Goal: Transaction & Acquisition: Purchase product/service

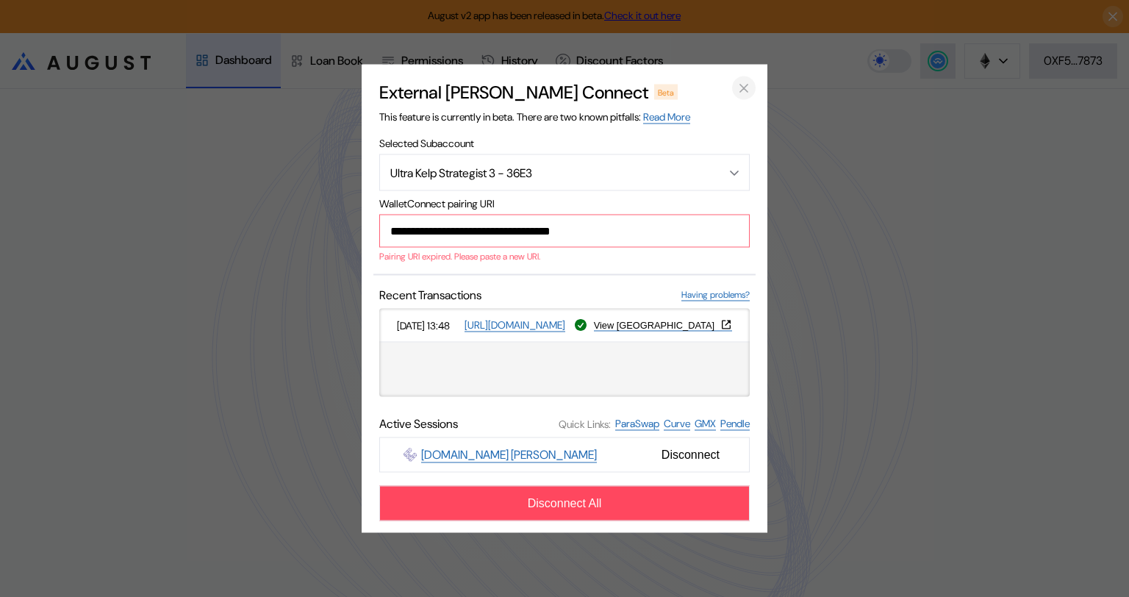
type input "**********"
click at [741, 86] on icon "close modal" at bounding box center [744, 87] width 15 height 15
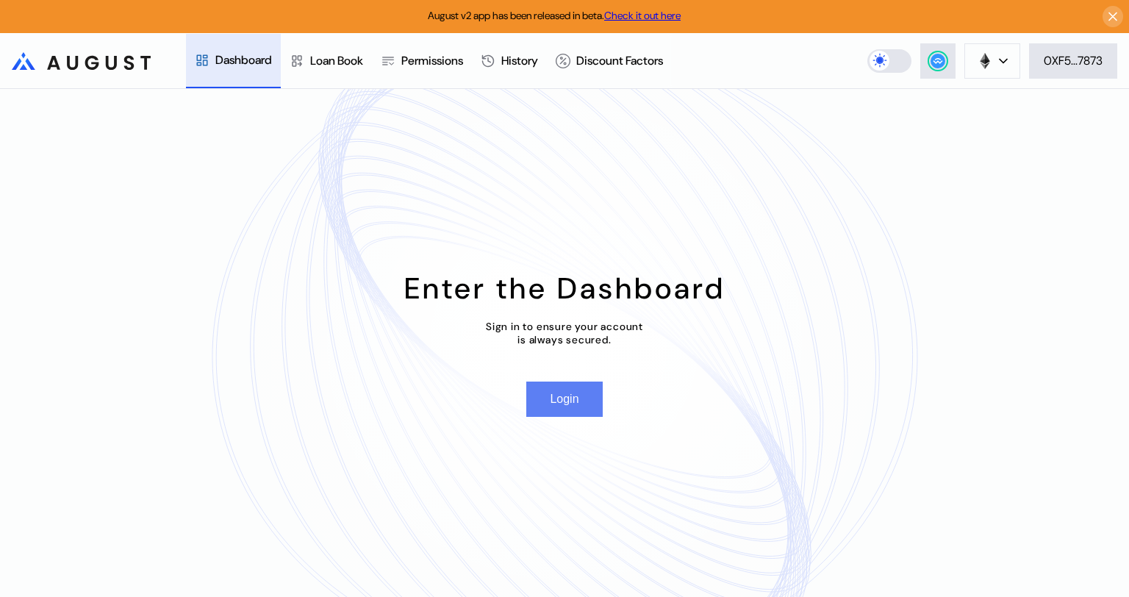
click at [565, 399] on button "Login" at bounding box center [564, 398] width 76 height 35
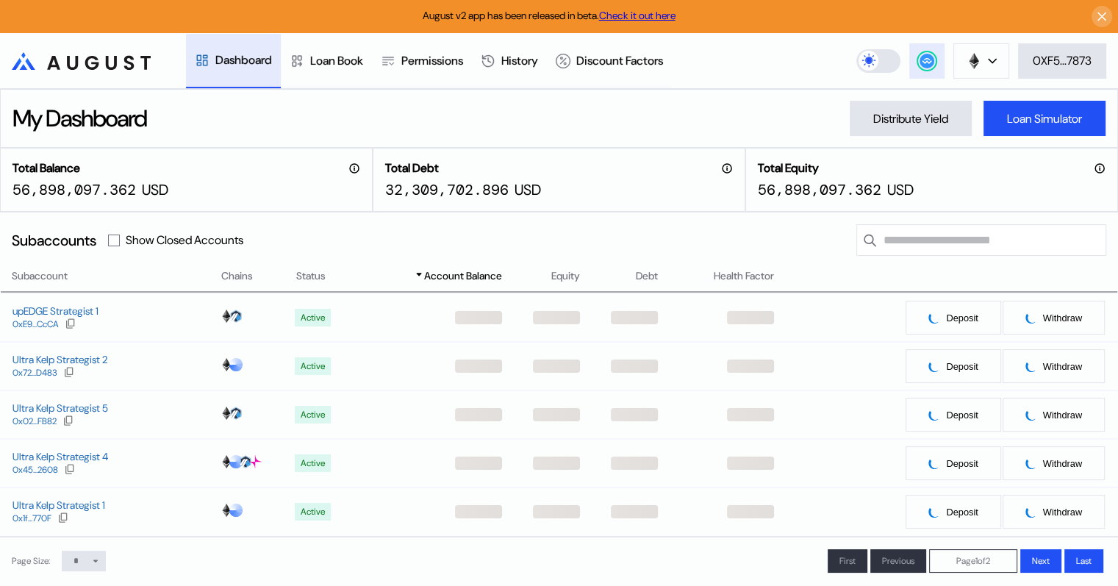
click at [925, 58] on icon at bounding box center [927, 60] width 10 height 6
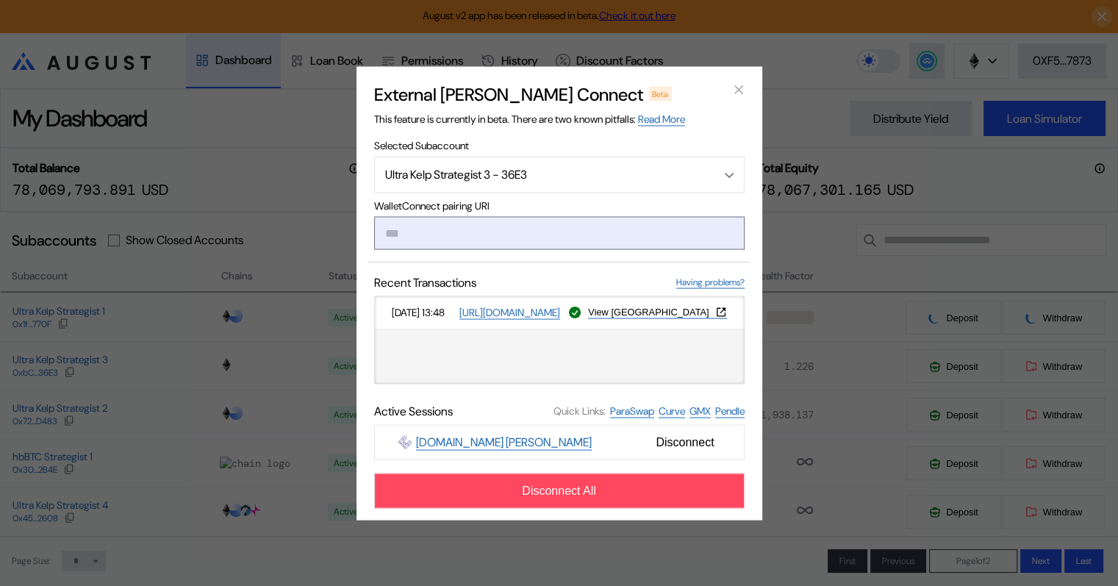
type input "**********"
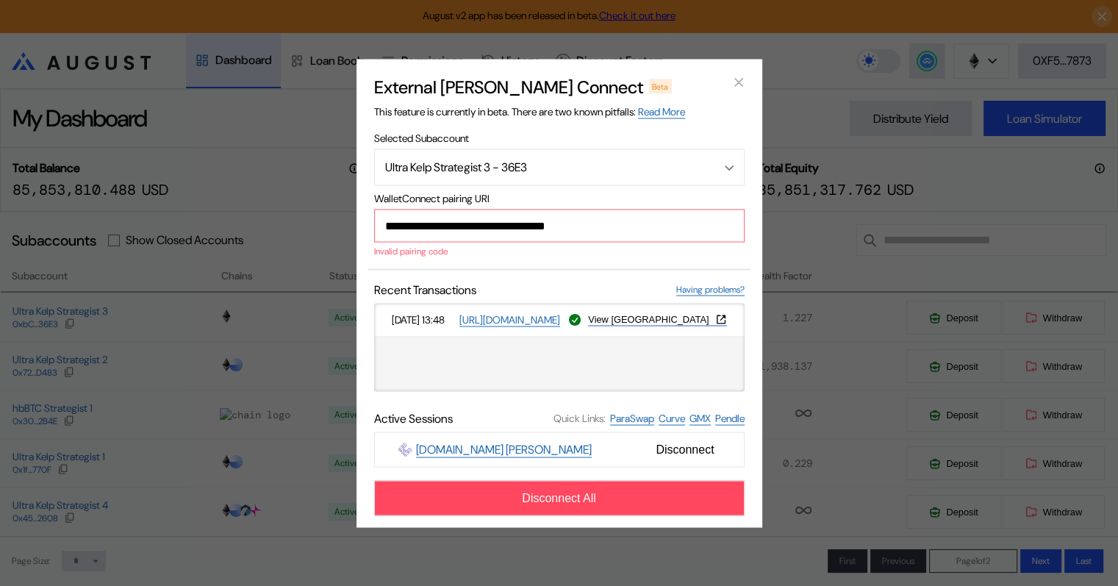
drag, startPoint x: 599, startPoint y: 228, endPoint x: 367, endPoint y: 226, distance: 232.3
click at [367, 226] on div "**********" at bounding box center [559, 293] width 406 height 468
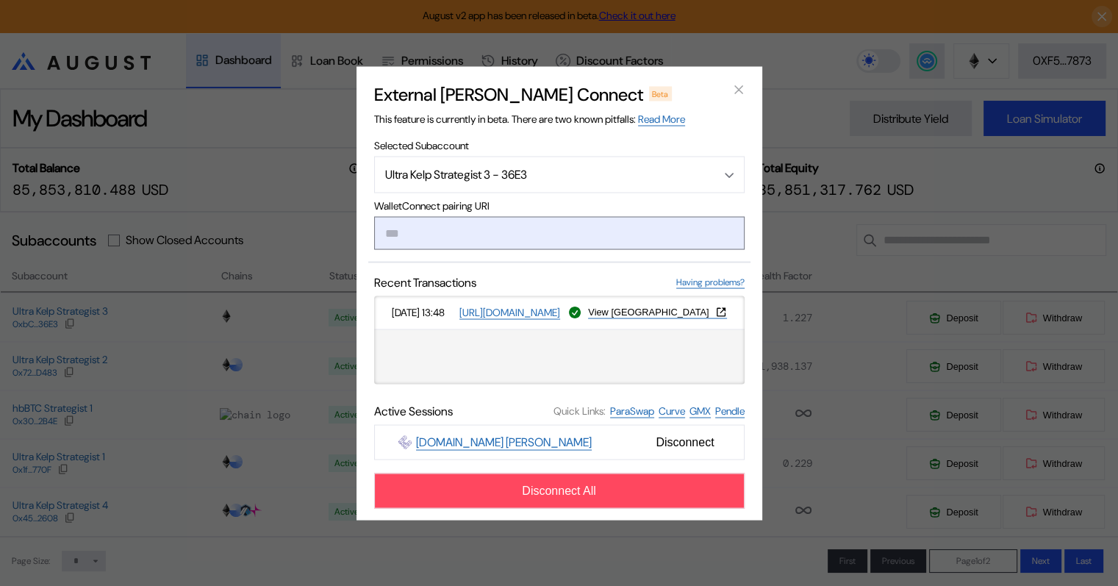
paste input "**********"
type input "**********"
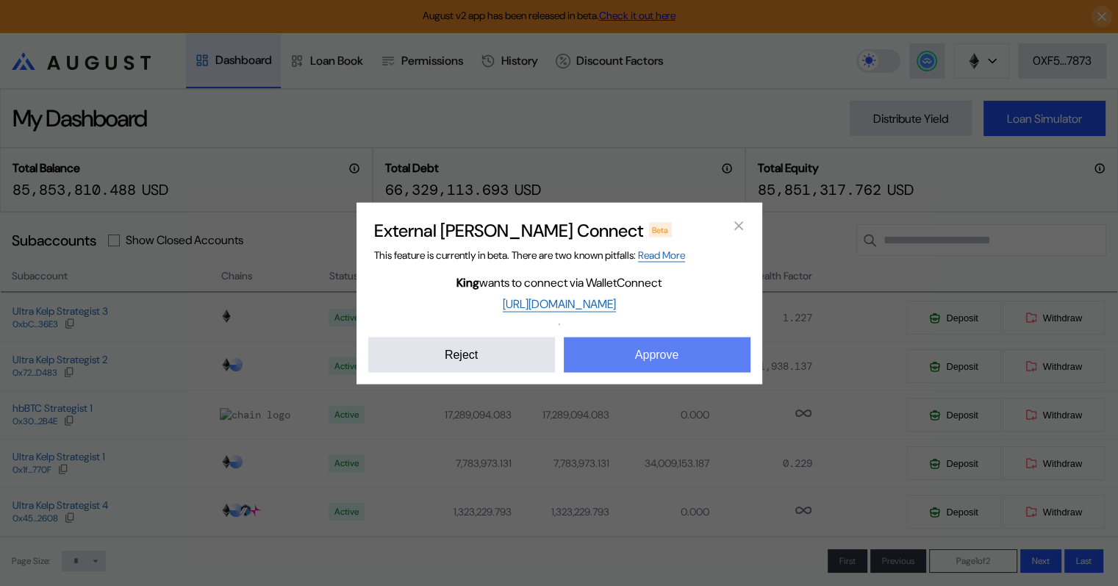
click at [664, 359] on button "Approve" at bounding box center [657, 354] width 187 height 35
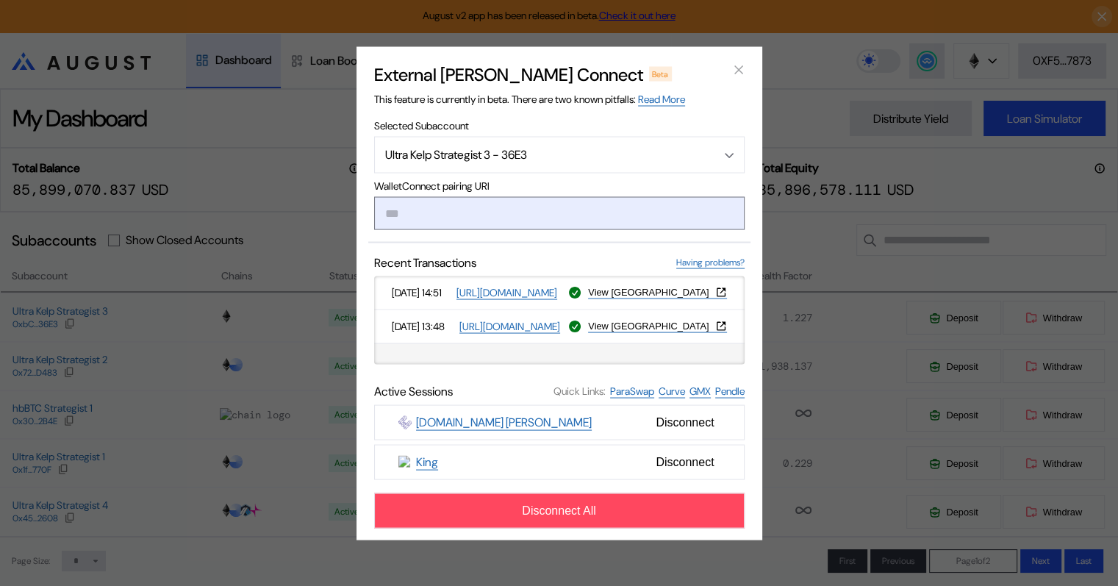
click at [423, 214] on input "modal" at bounding box center [559, 212] width 370 height 33
paste input "**********"
type input "**********"
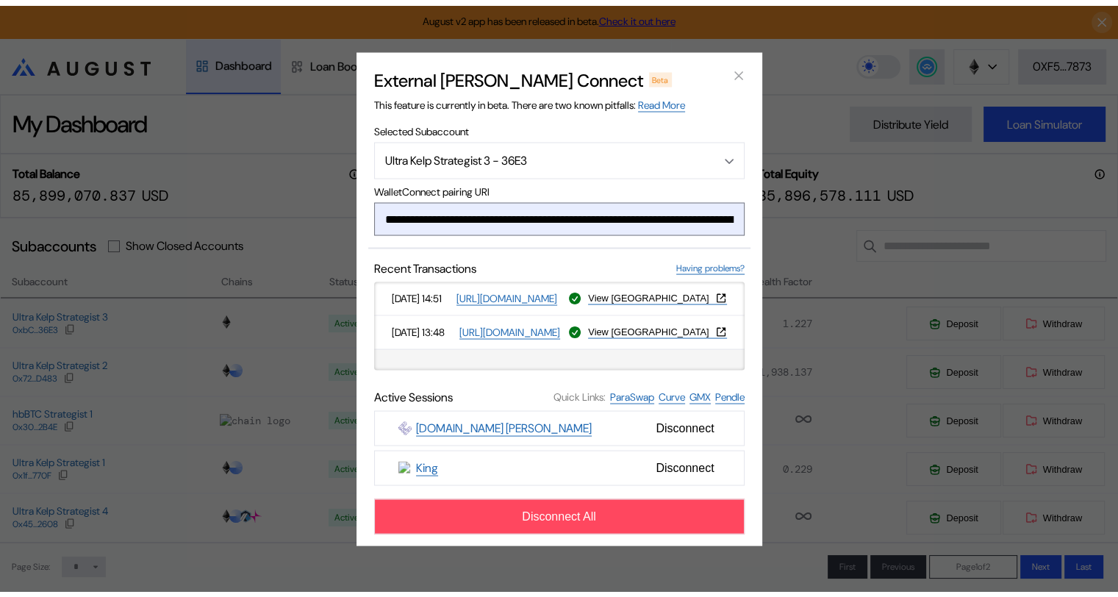
scroll to position [0, 874]
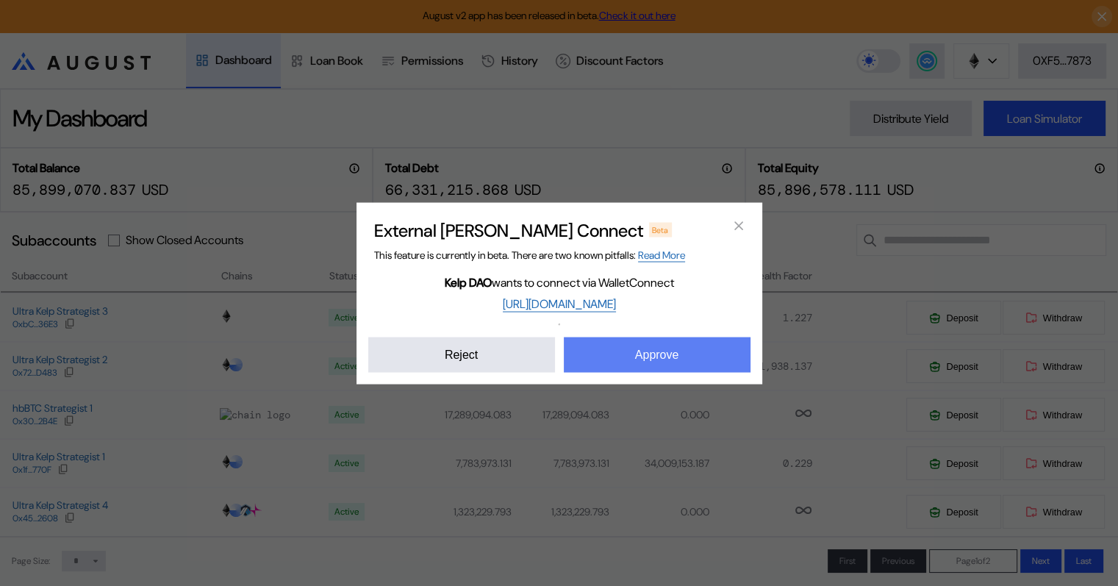
click at [647, 350] on button "Approve" at bounding box center [657, 354] width 187 height 35
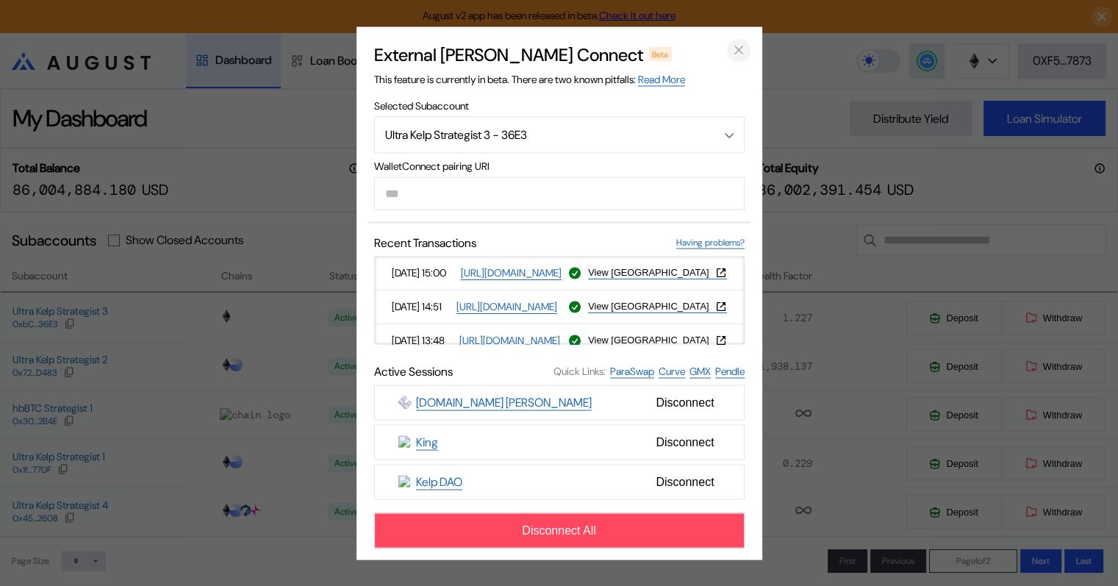
click at [737, 49] on icon "close modal" at bounding box center [738, 50] width 15 height 15
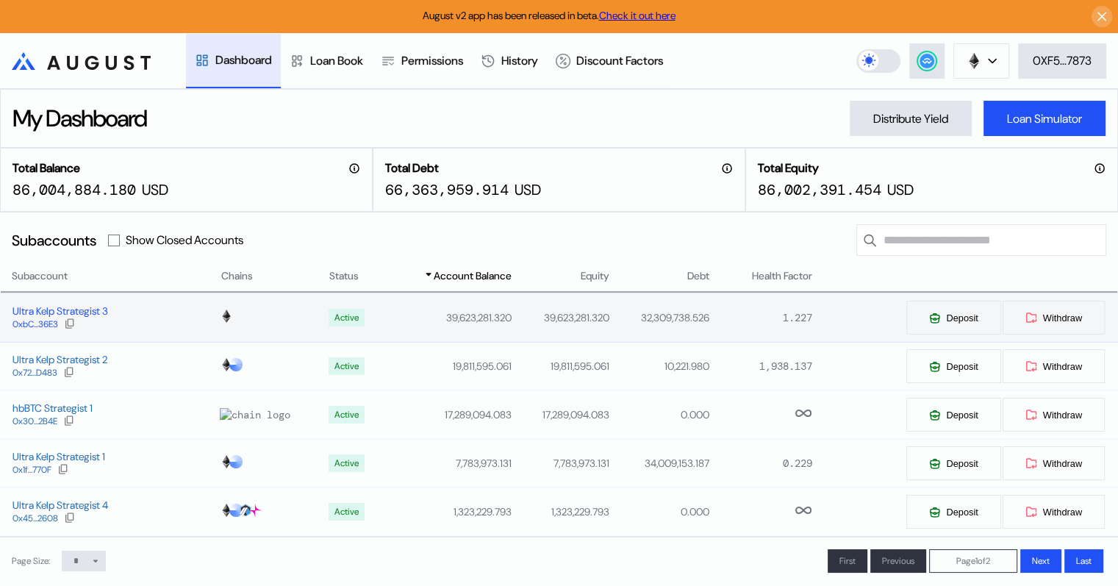
click at [36, 311] on div "Ultra Kelp Strategist 3" at bounding box center [60, 310] width 96 height 13
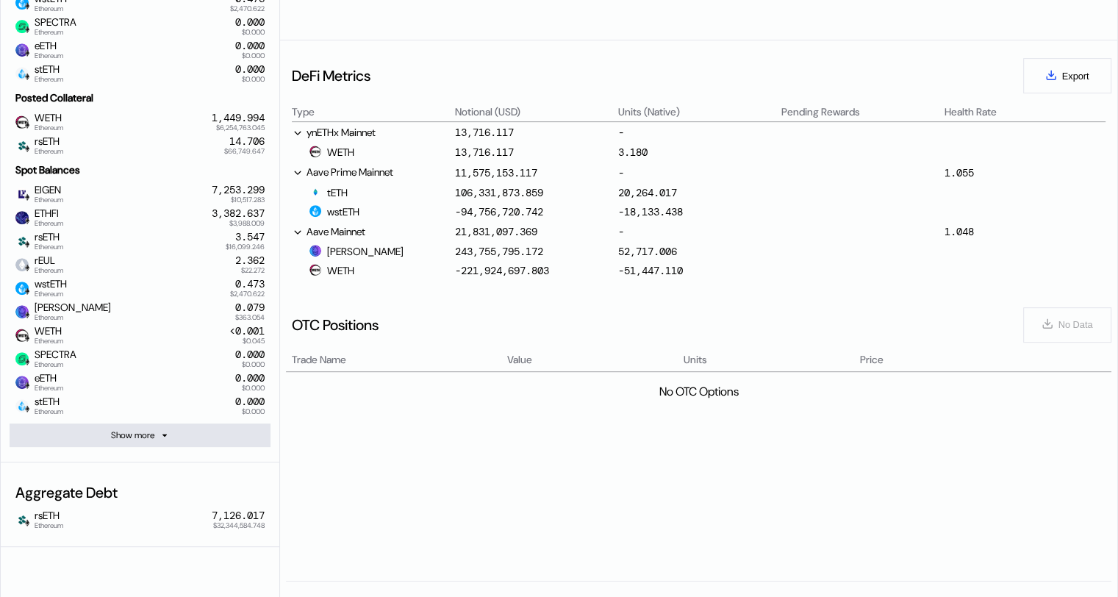
scroll to position [670, 0]
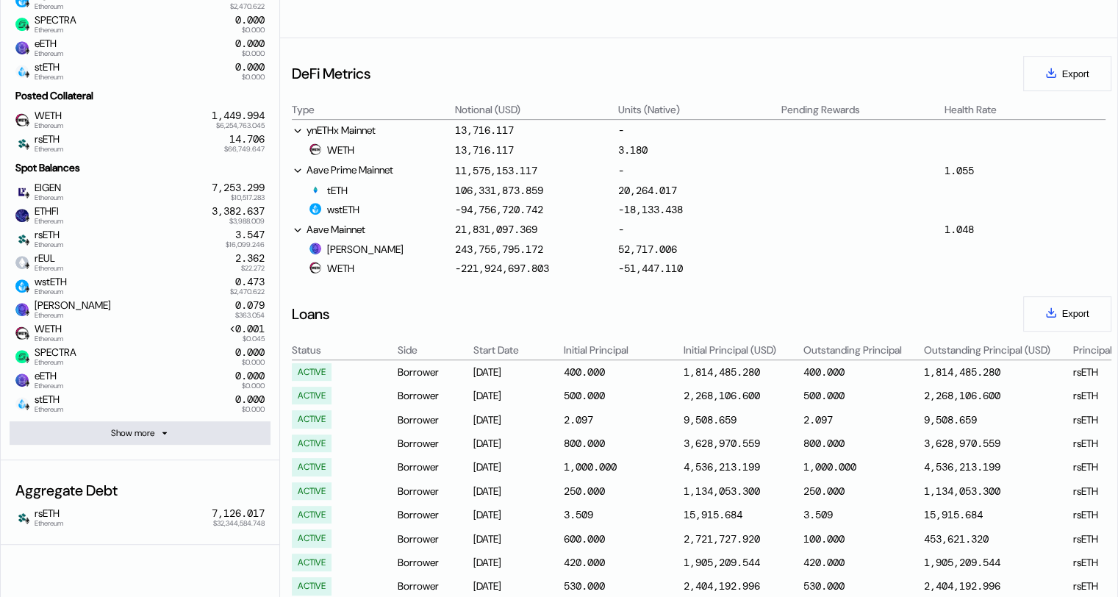
select select "*"
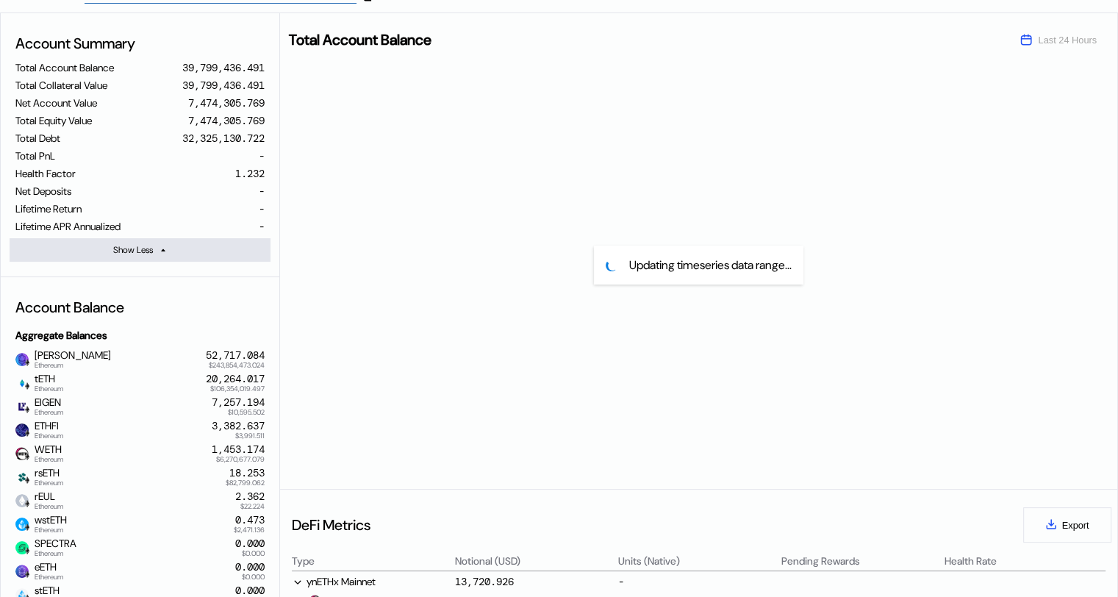
scroll to position [0, 0]
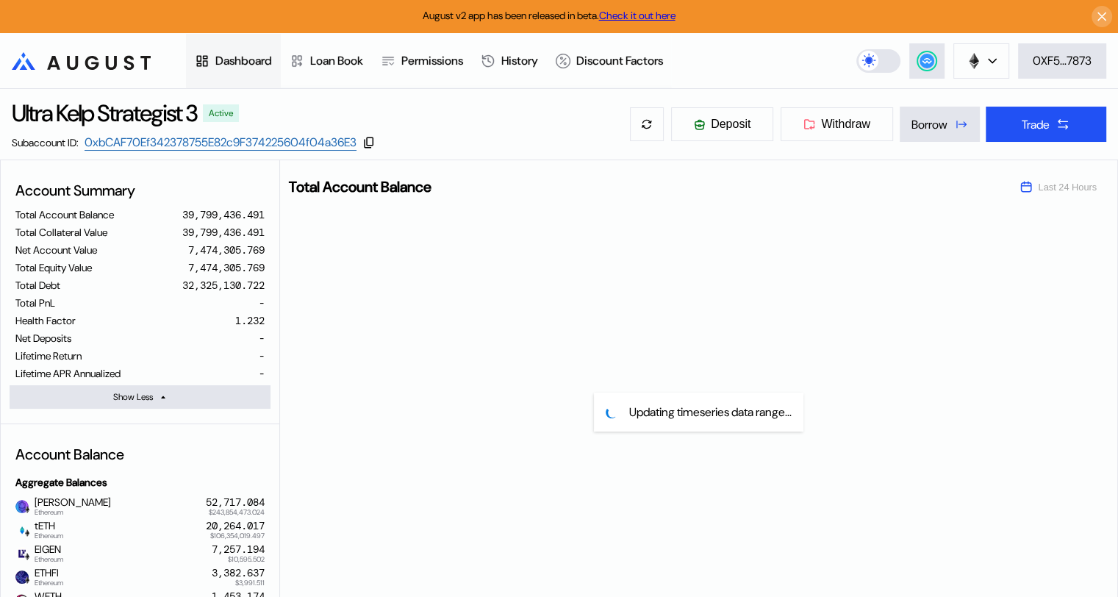
click at [240, 57] on div "Dashboard" at bounding box center [243, 60] width 57 height 15
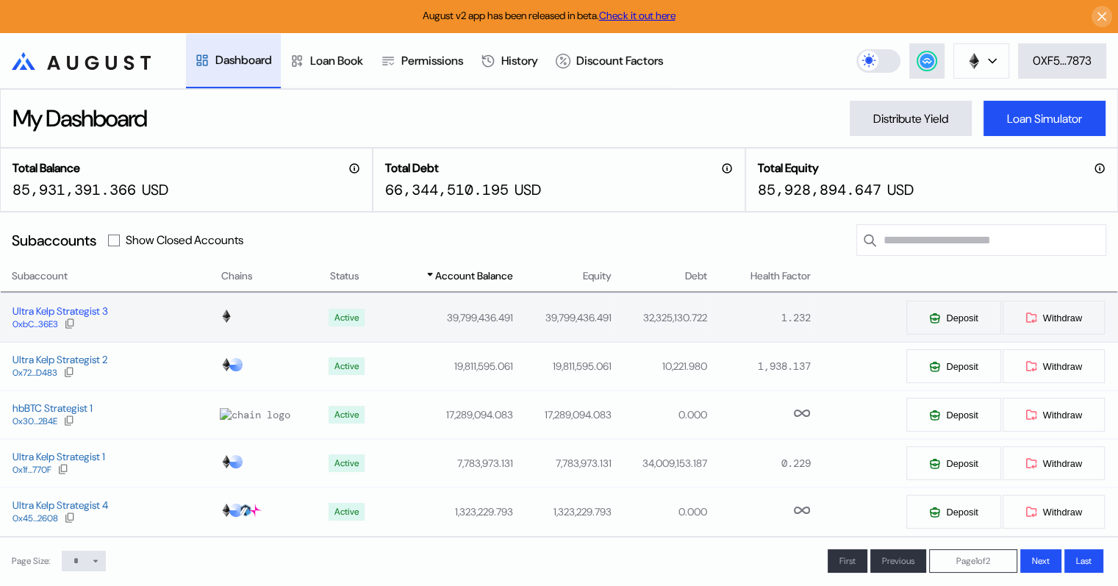
click at [76, 313] on div "Ultra Kelp Strategist 3" at bounding box center [60, 310] width 96 height 13
select select "*"
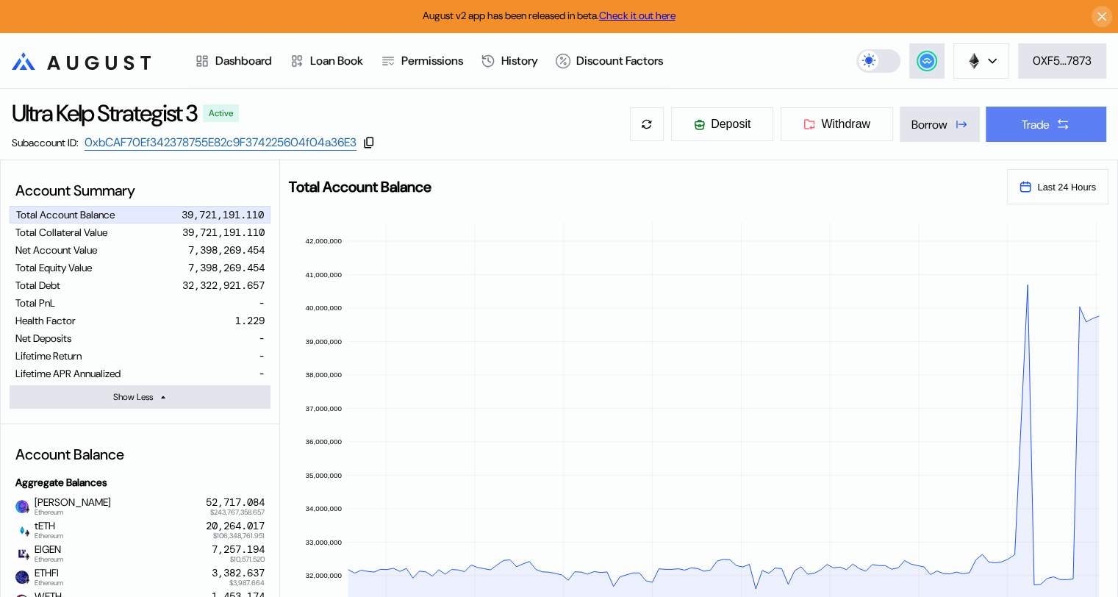
click at [1053, 121] on button "Trade" at bounding box center [1046, 124] width 121 height 35
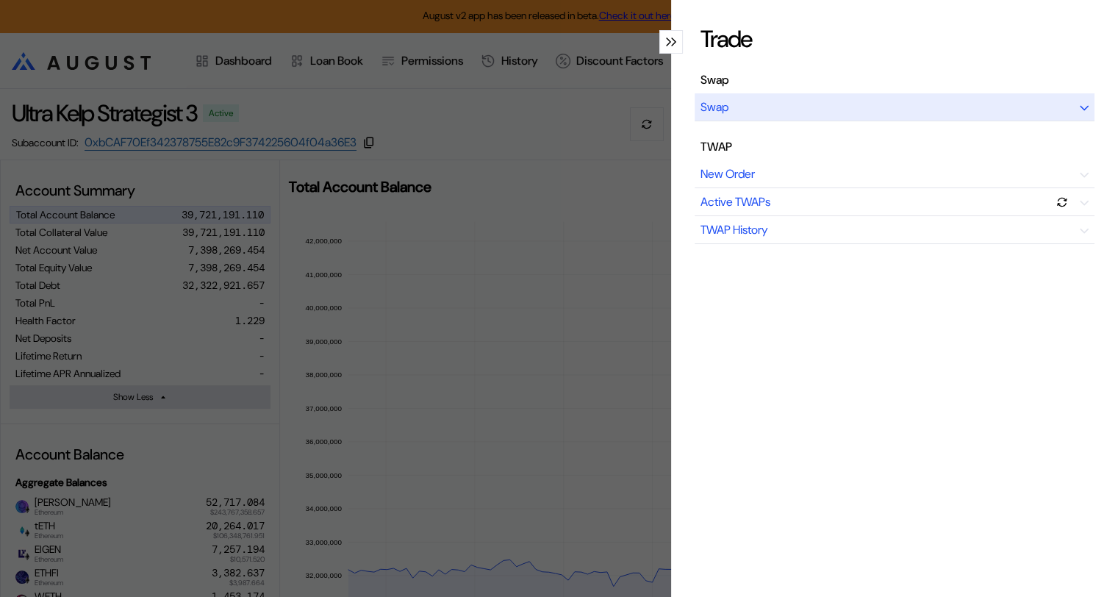
click at [1080, 107] on icon "modal" at bounding box center [1084, 108] width 9 height 6
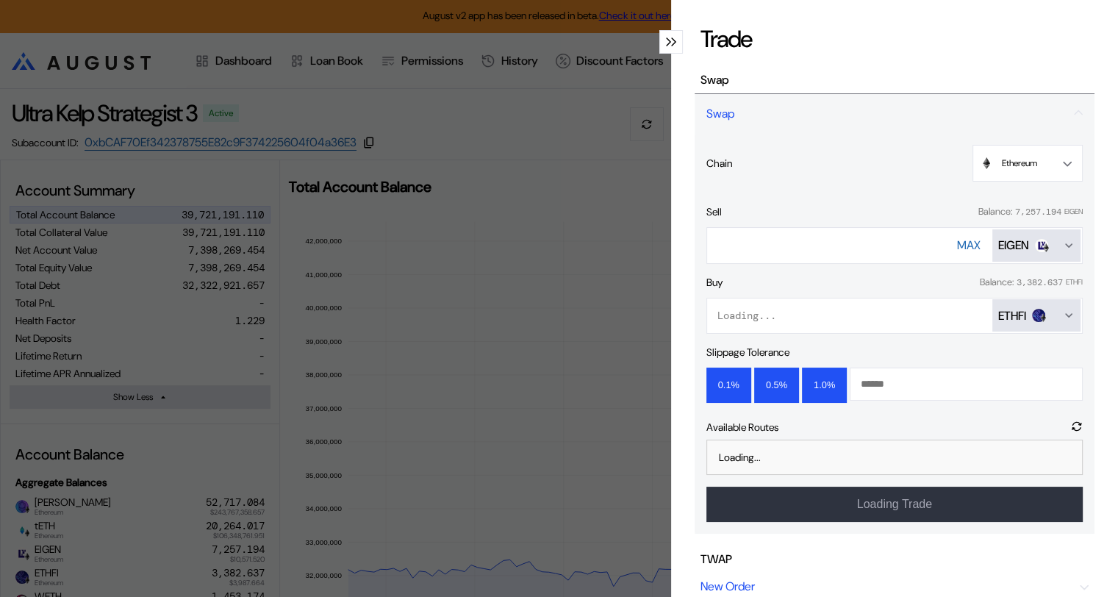
click at [1063, 312] on icon "Open menu for selecting token for payment" at bounding box center [1069, 315] width 12 height 12
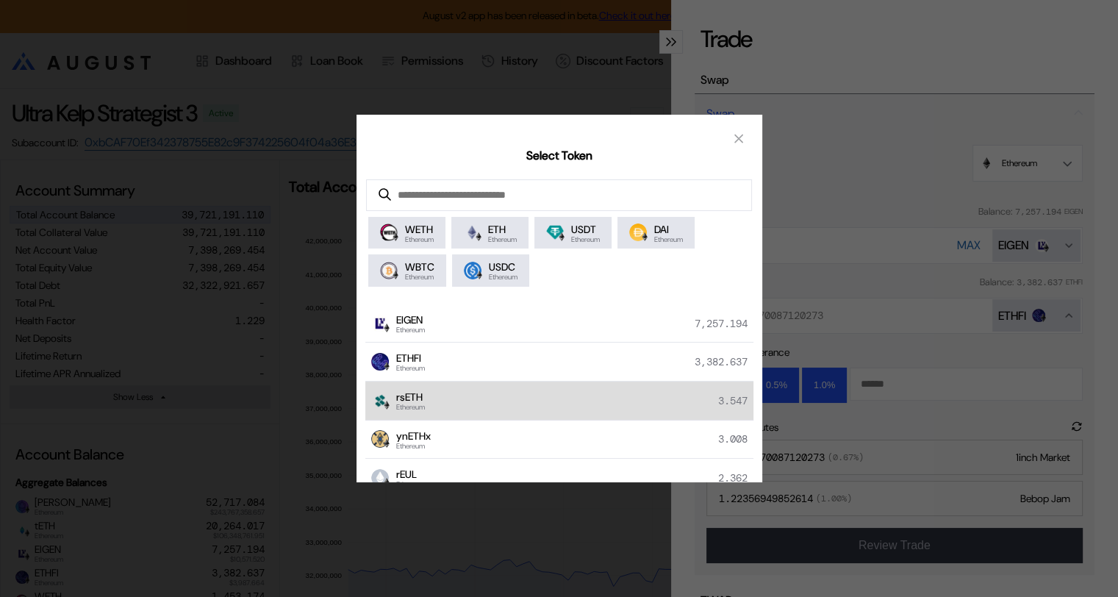
click at [498, 396] on div "rsETH Ethereum 3.547" at bounding box center [559, 400] width 388 height 39
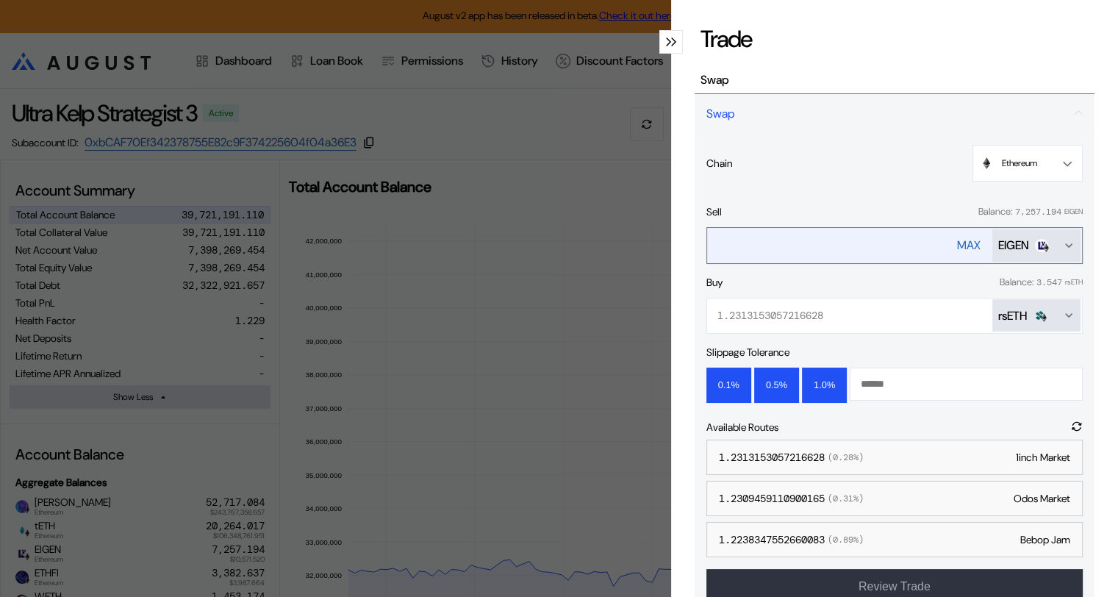
click at [957, 243] on div "MAX" at bounding box center [969, 244] width 24 height 15
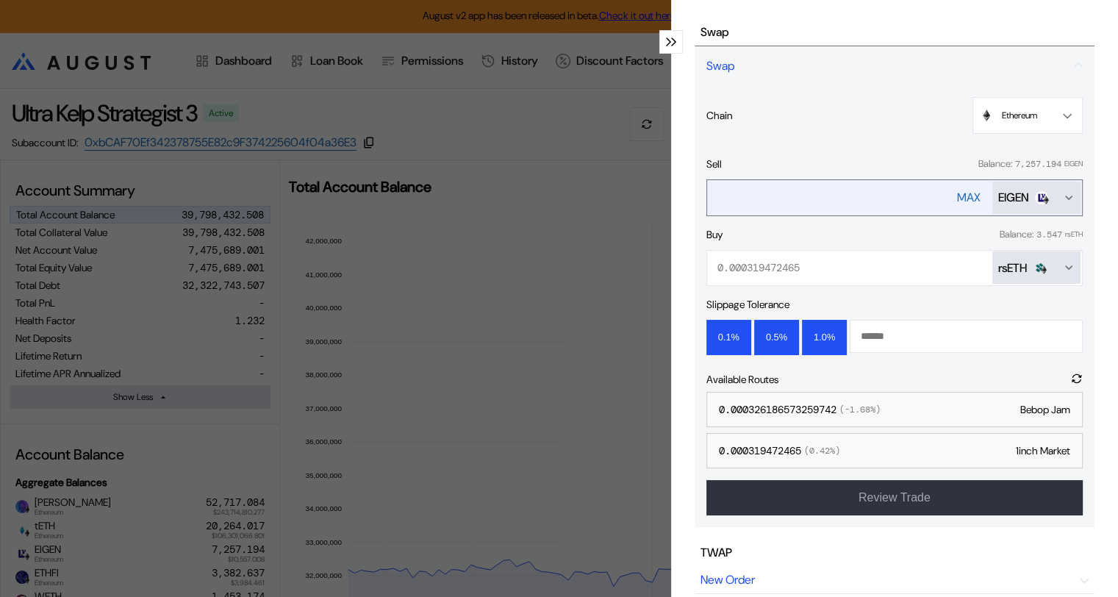
scroll to position [74, 0]
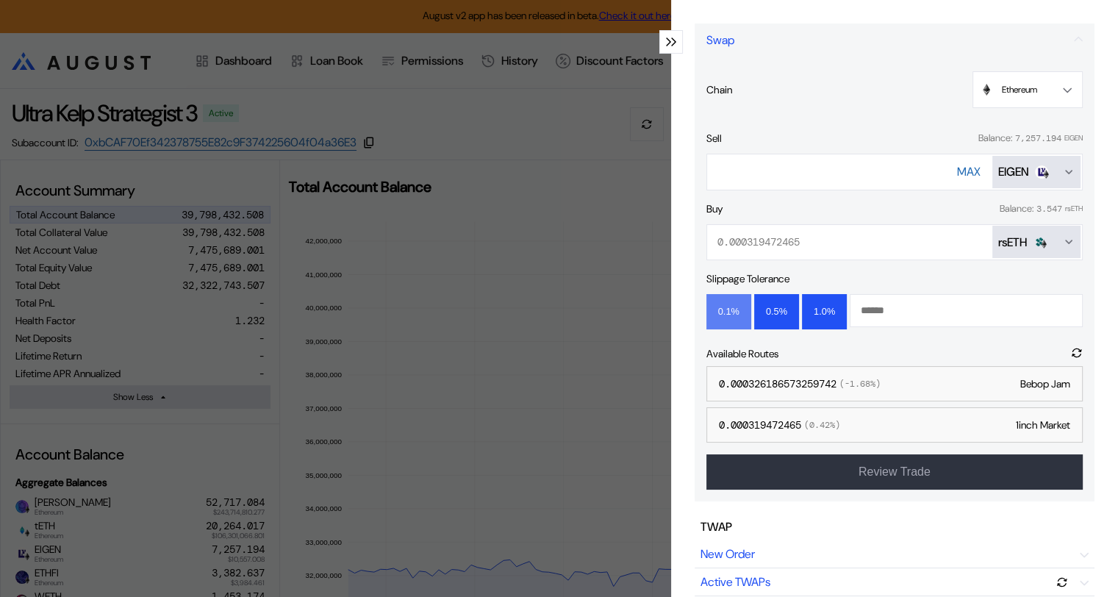
click at [720, 311] on button "0.1%" at bounding box center [728, 311] width 45 height 35
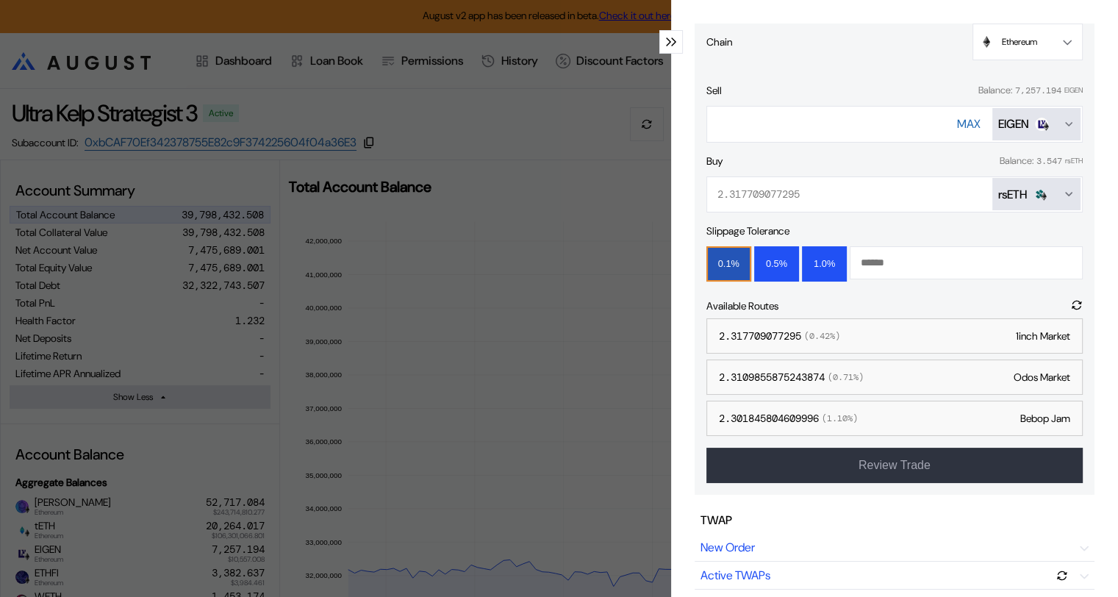
scroll to position [147, 0]
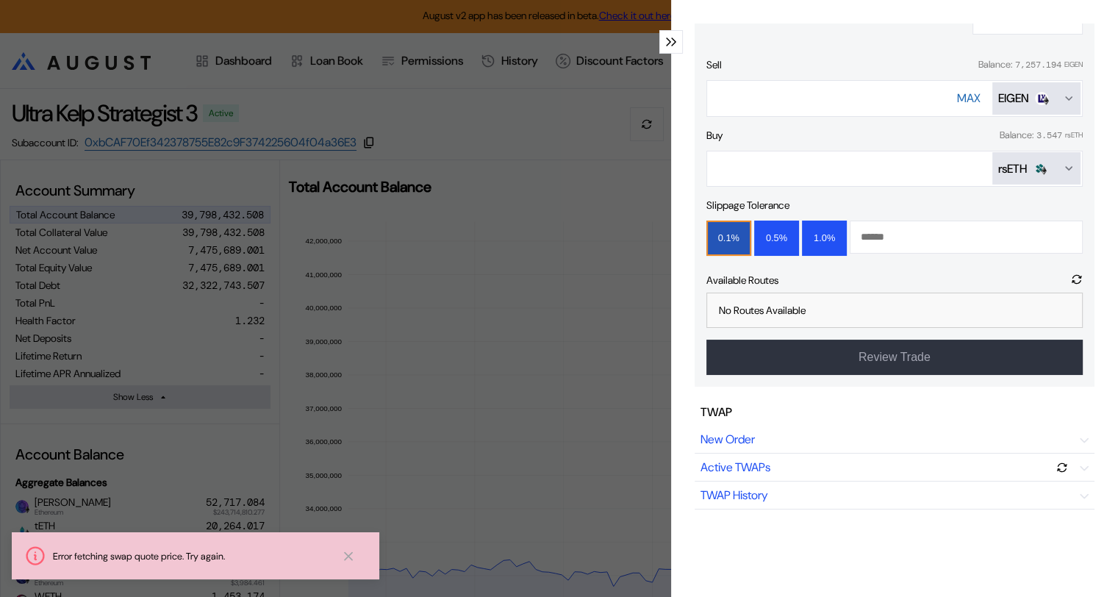
drag, startPoint x: 859, startPoint y: 96, endPoint x: 701, endPoint y: 86, distance: 158.4
click at [701, 86] on div "**********" at bounding box center [895, 186] width 400 height 401
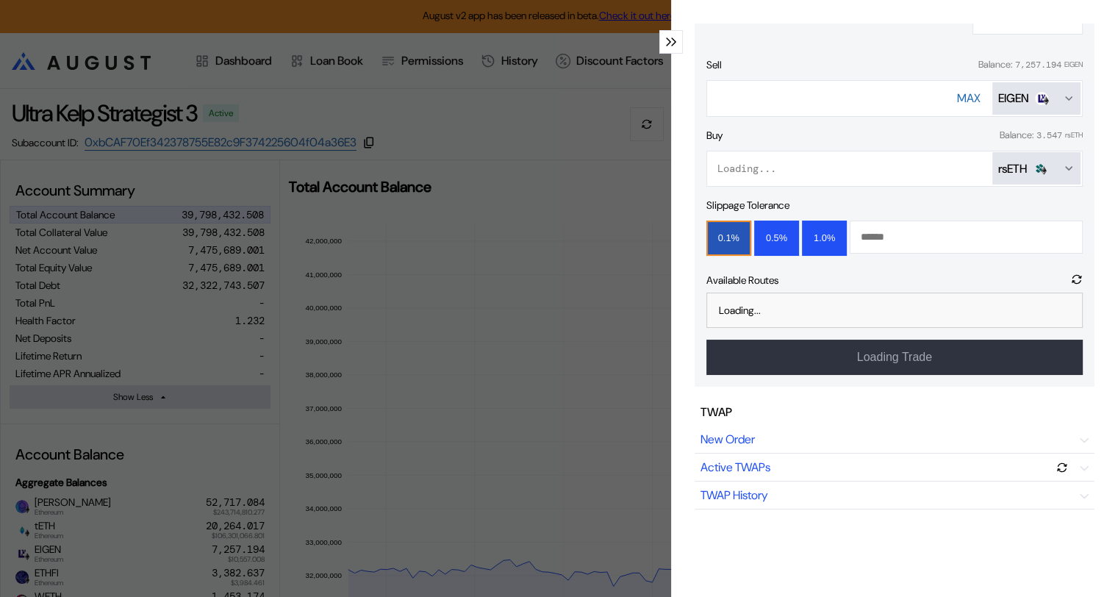
click at [860, 132] on div "Buy Balance: 3.547 rsETH" at bounding box center [894, 135] width 376 height 13
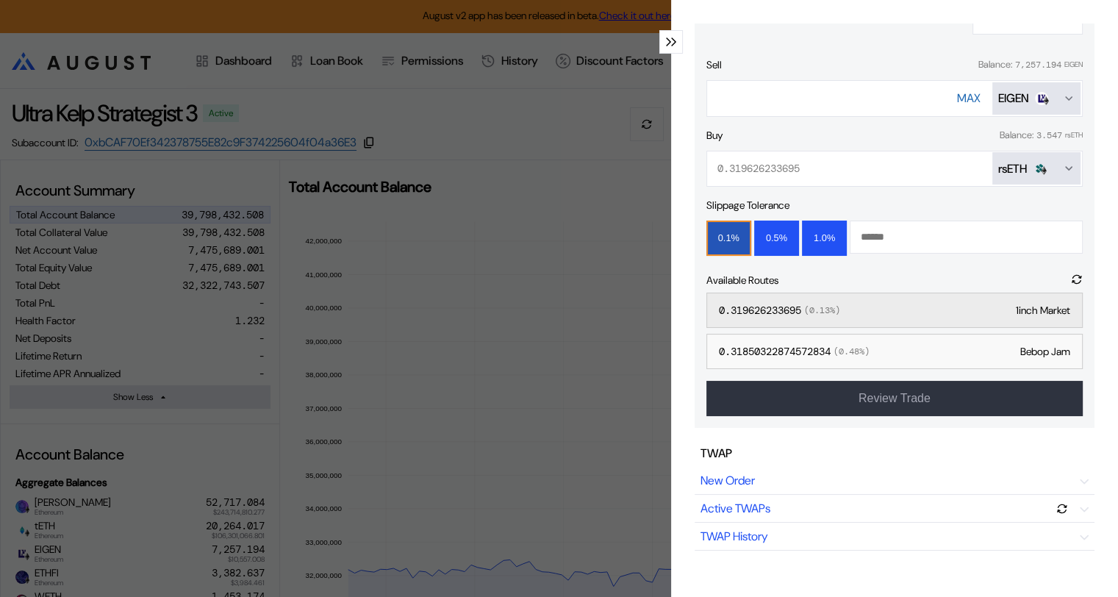
click at [885, 303] on div "0.319626233695 ( 0.13 %) 1inch Market" at bounding box center [894, 310] width 376 height 35
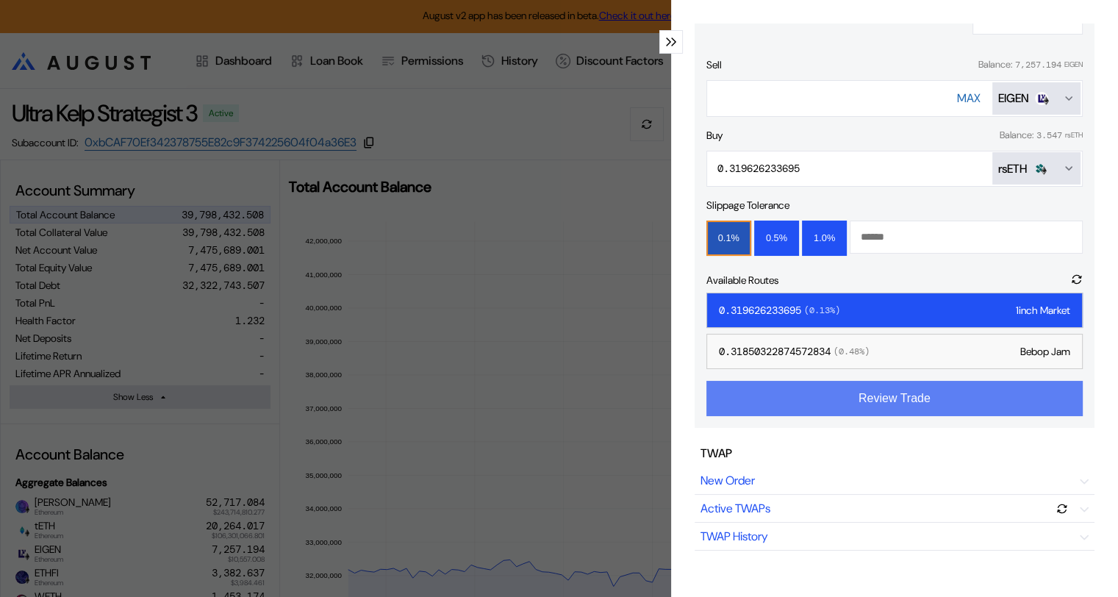
click at [879, 403] on button "Review Trade" at bounding box center [894, 398] width 376 height 35
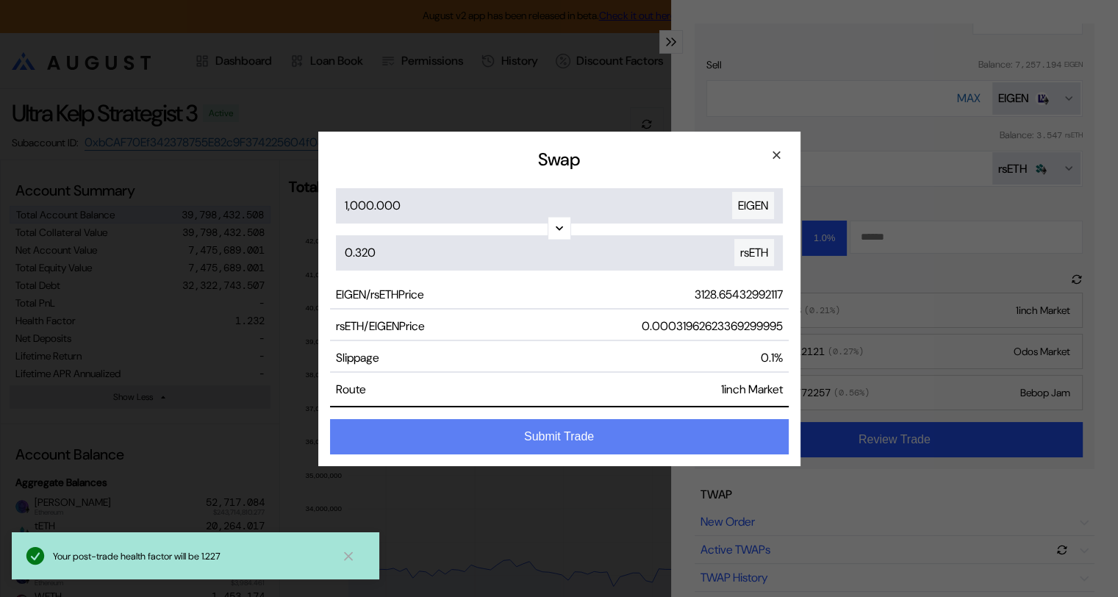
click at [582, 436] on button "Submit Trade" at bounding box center [559, 436] width 459 height 35
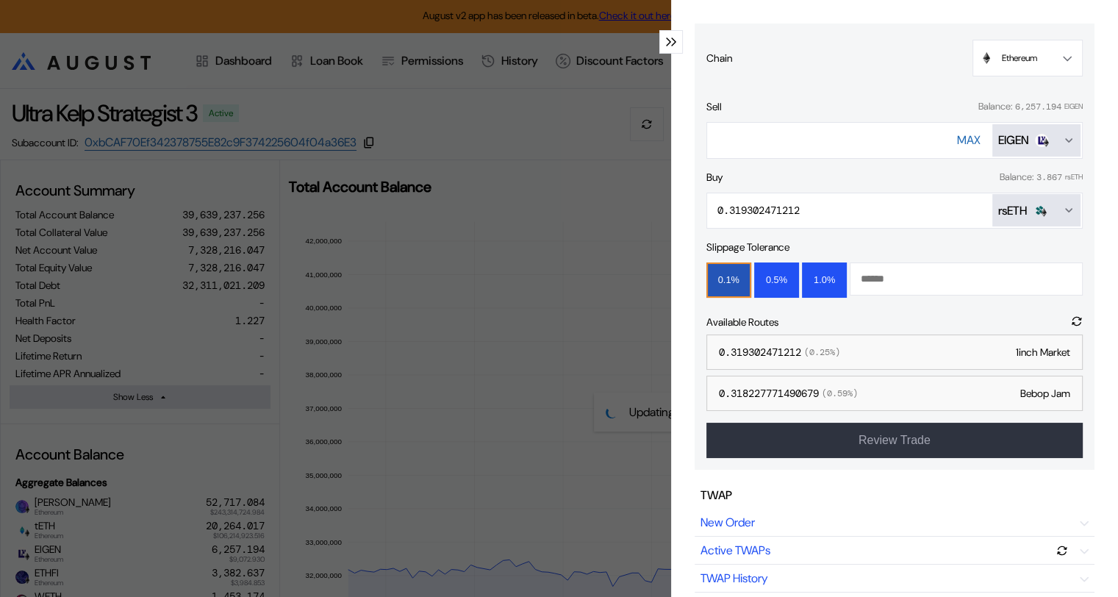
scroll to position [74, 0]
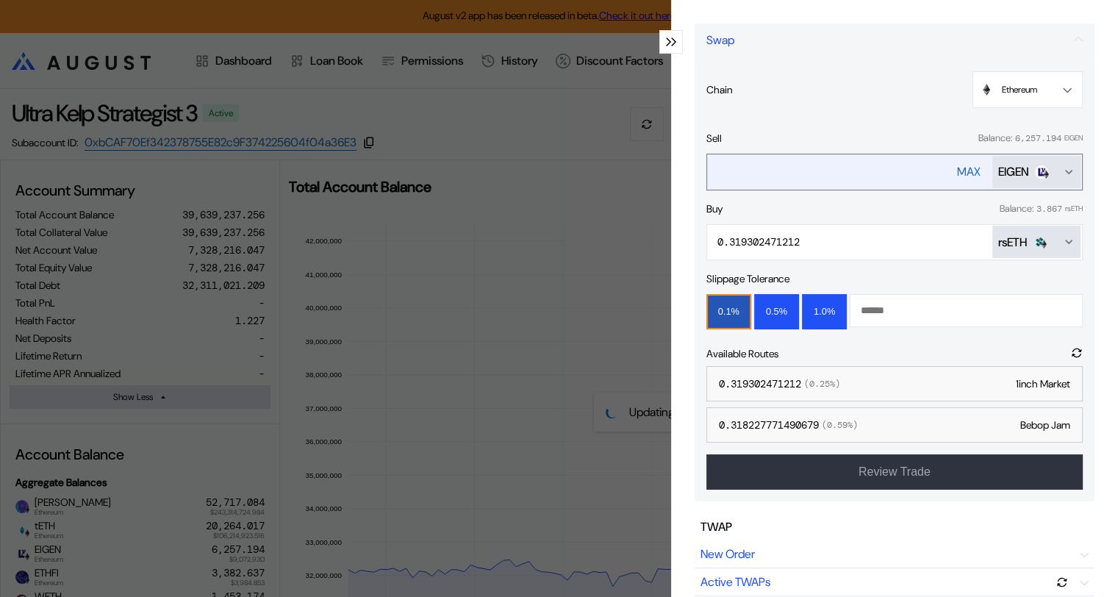
drag, startPoint x: 764, startPoint y: 171, endPoint x: 708, endPoint y: 154, distance: 58.9
click at [708, 157] on input "****" at bounding box center [817, 172] width 221 height 30
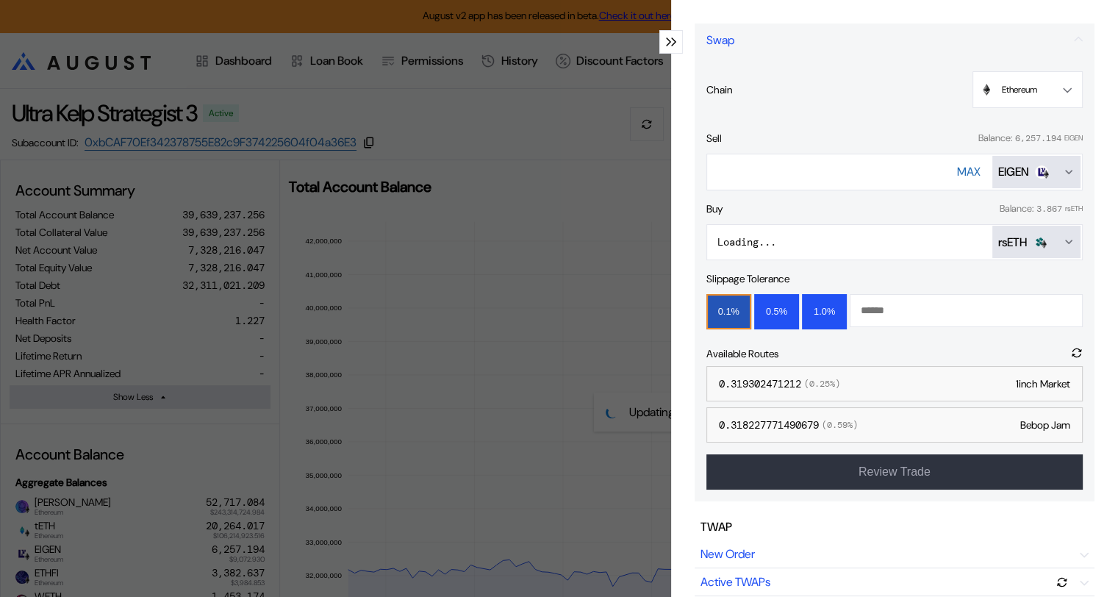
click at [720, 309] on button "0.1%" at bounding box center [728, 311] width 45 height 35
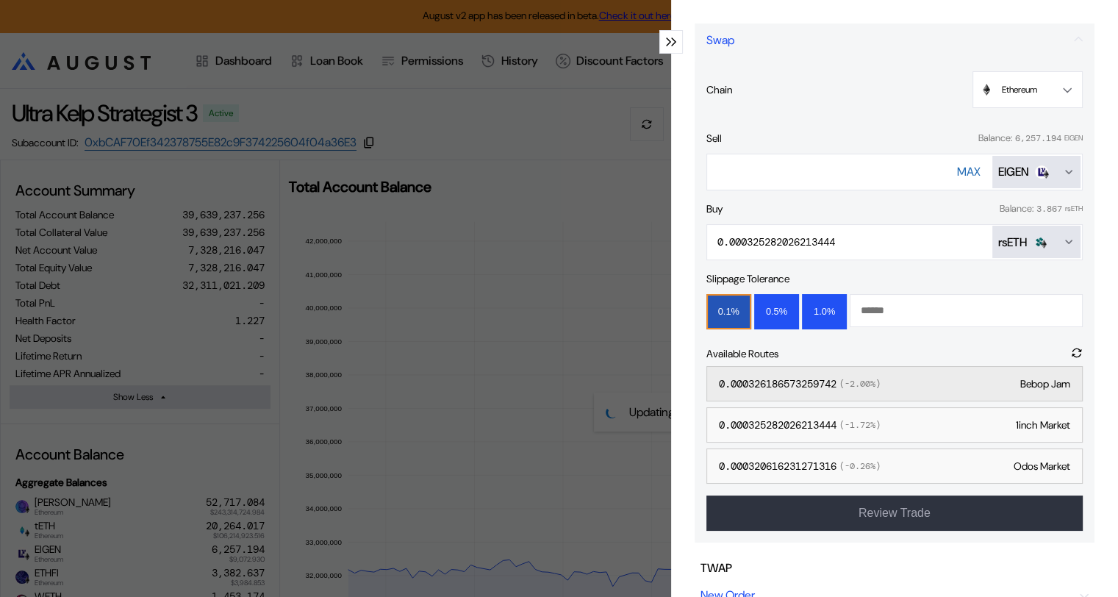
click at [908, 379] on div "0.000326186573259742 ( -2.00 %) Bebop Jam" at bounding box center [894, 383] width 376 height 35
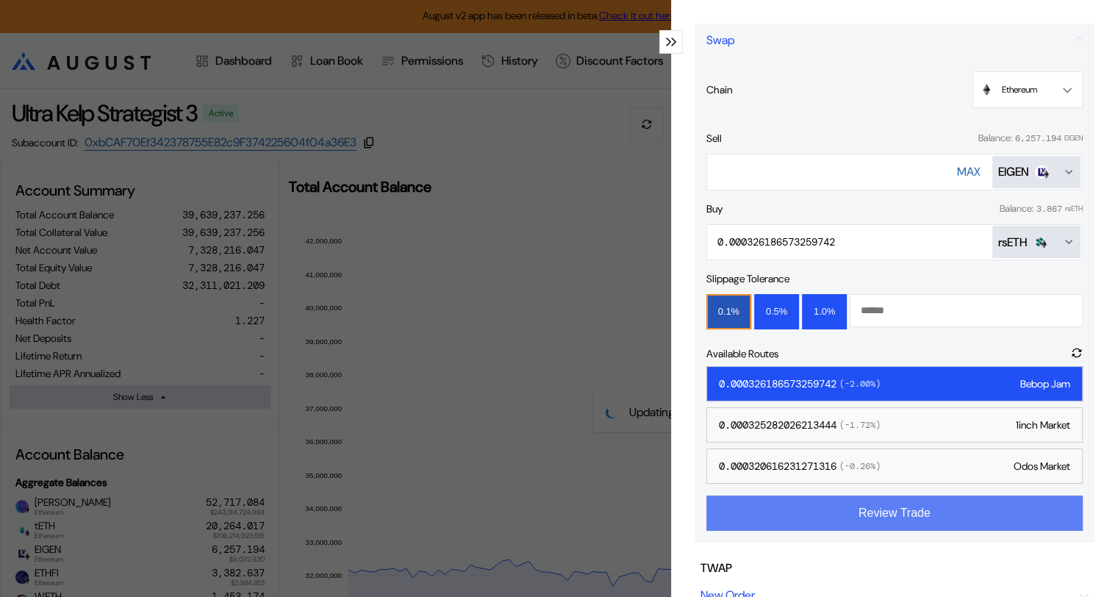
click at [896, 510] on button "Review Trade" at bounding box center [894, 512] width 376 height 35
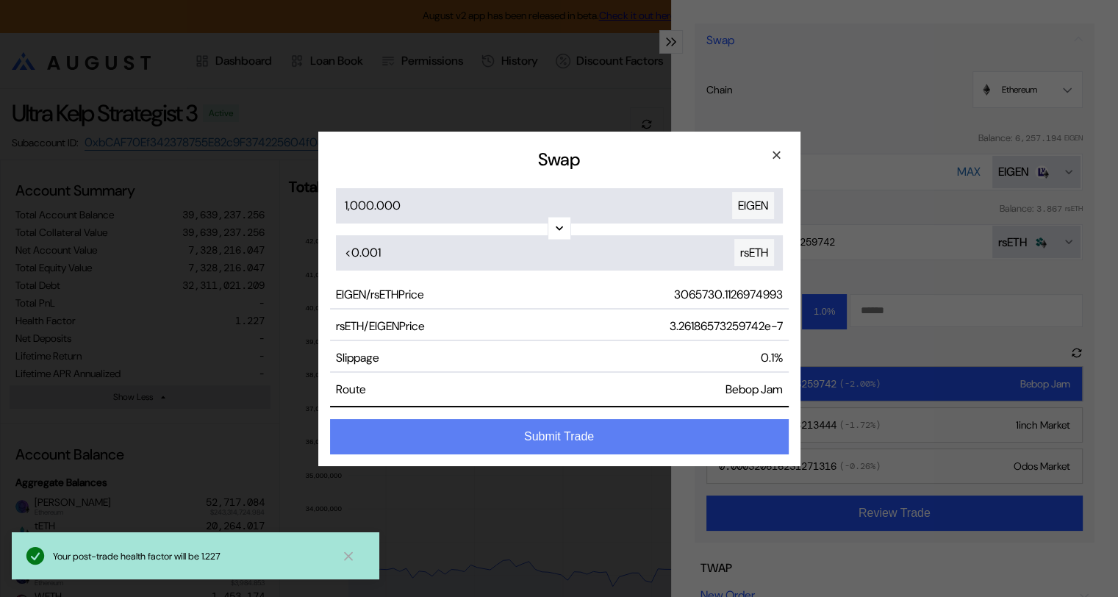
click at [595, 435] on button "Submit Trade" at bounding box center [559, 436] width 459 height 35
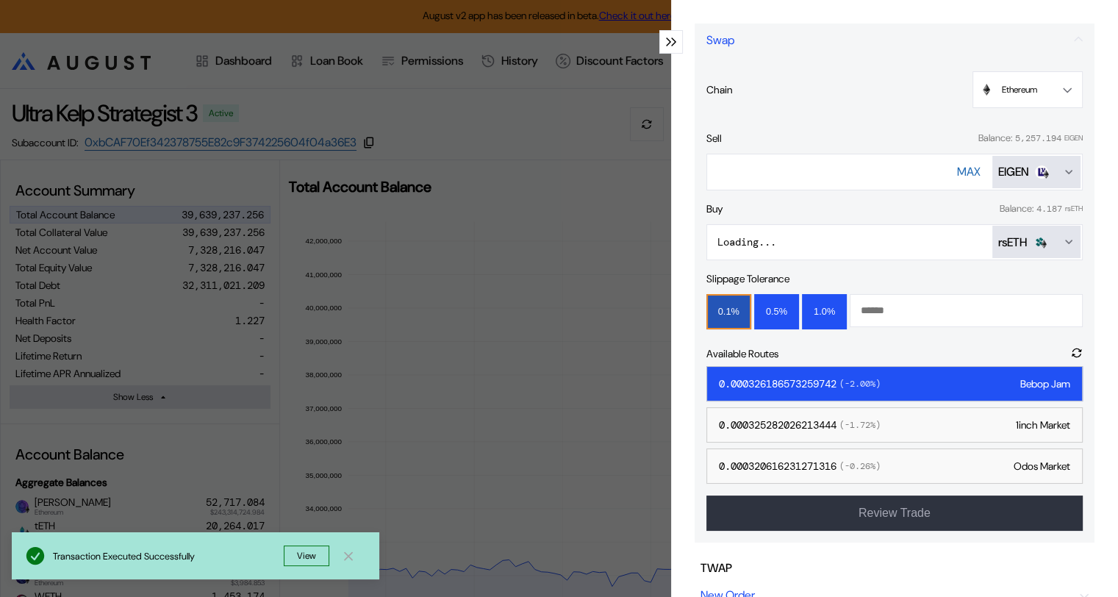
drag, startPoint x: 756, startPoint y: 172, endPoint x: 688, endPoint y: 171, distance: 68.4
click at [688, 171] on div "Trade Swap Swap Chain Ethereum Ethereum Sell Balance: 5,257.194 EIGEN **** [PER…" at bounding box center [894, 298] width 447 height 597
click at [726, 308] on button "0.1%" at bounding box center [728, 311] width 45 height 35
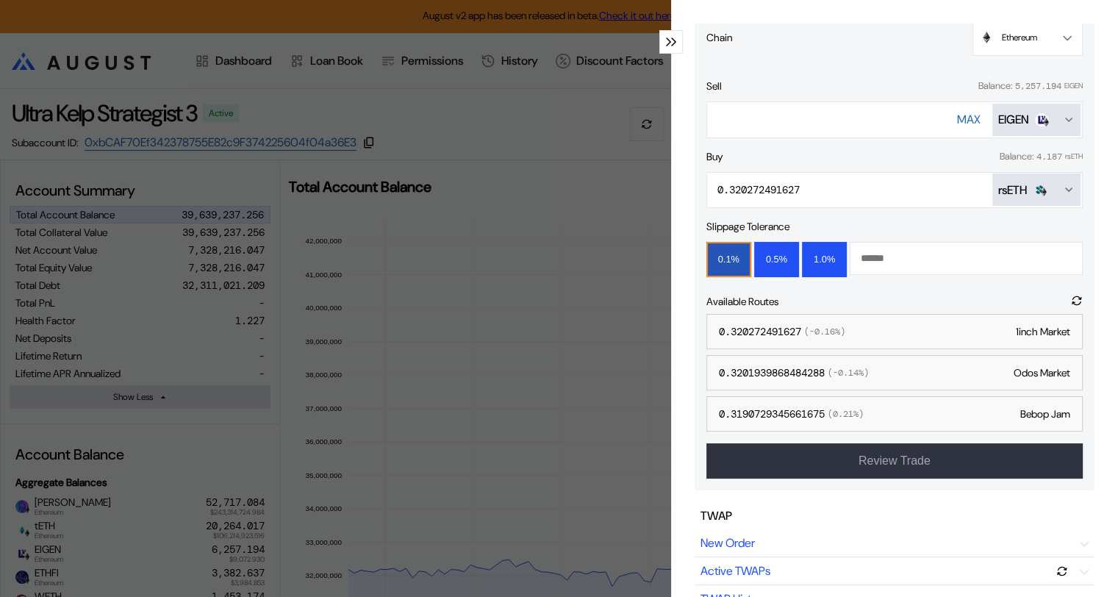
scroll to position [147, 0]
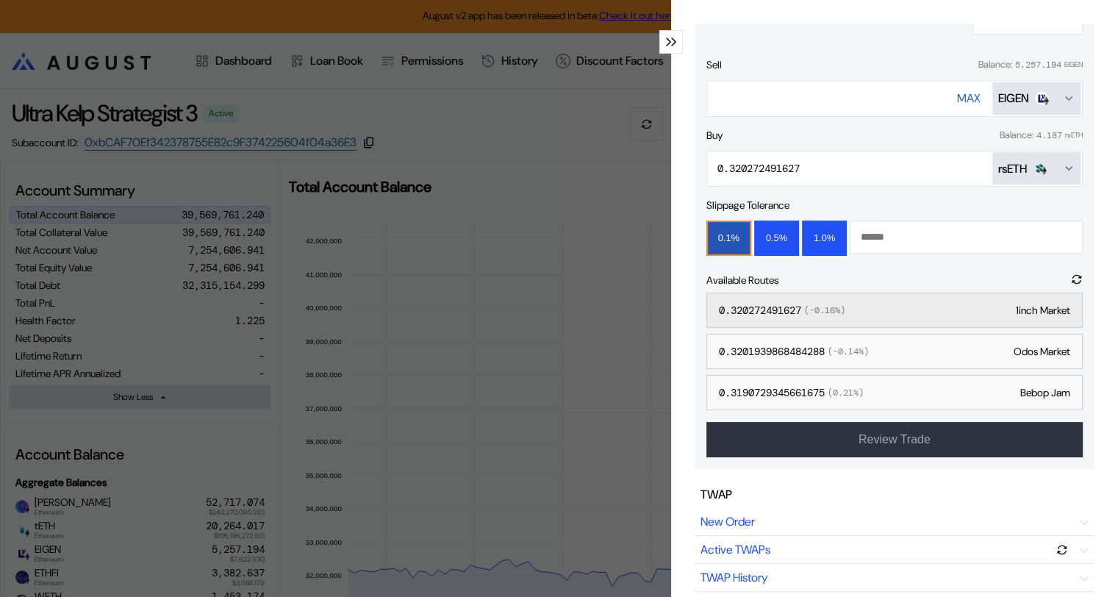
click at [879, 306] on div "0.320272491627 ( -0.16 %) 1inch Market" at bounding box center [894, 310] width 376 height 35
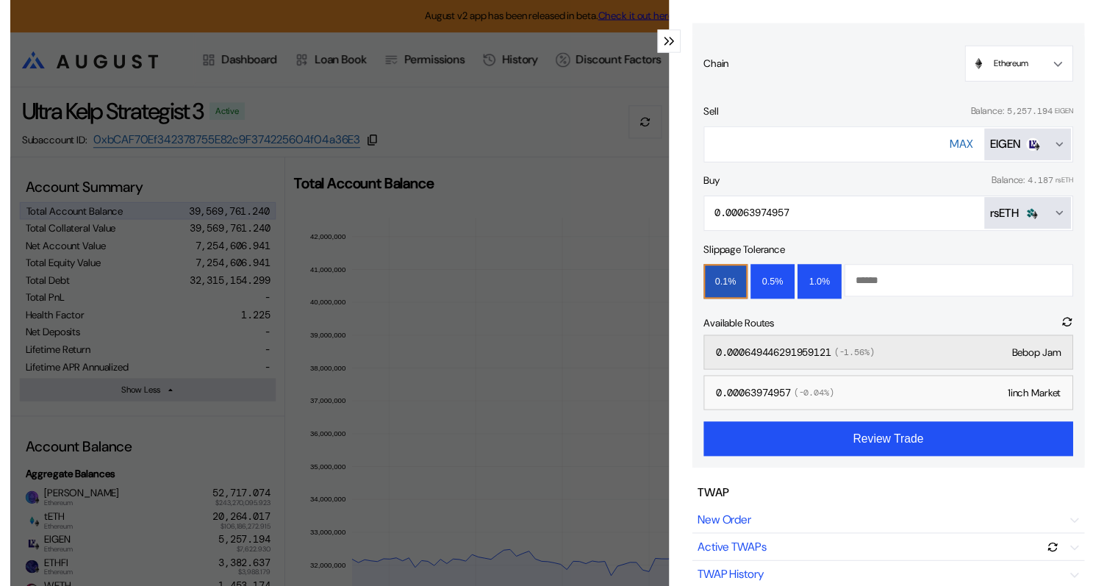
scroll to position [74, 0]
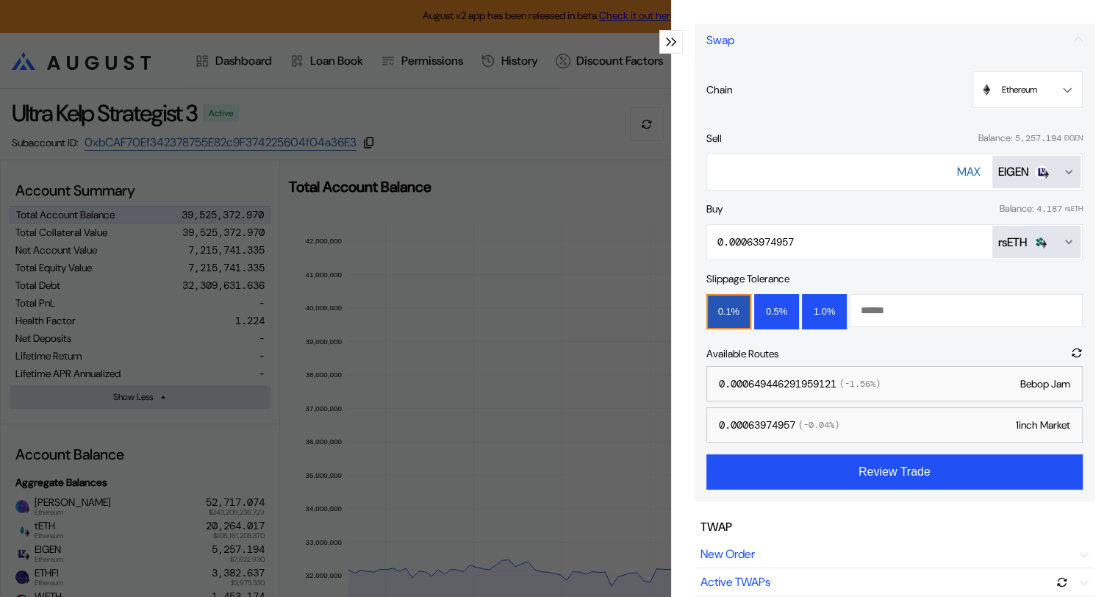
click at [714, 309] on button "0.1%" at bounding box center [728, 311] width 45 height 35
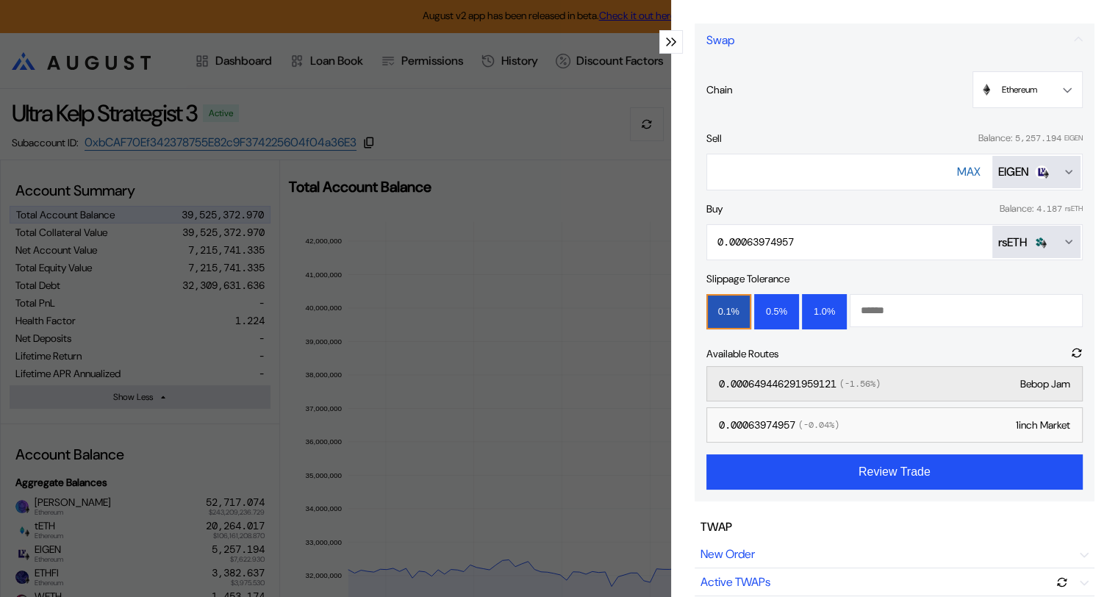
click at [879, 381] on span "( -1.56 %)" at bounding box center [858, 384] width 44 height 12
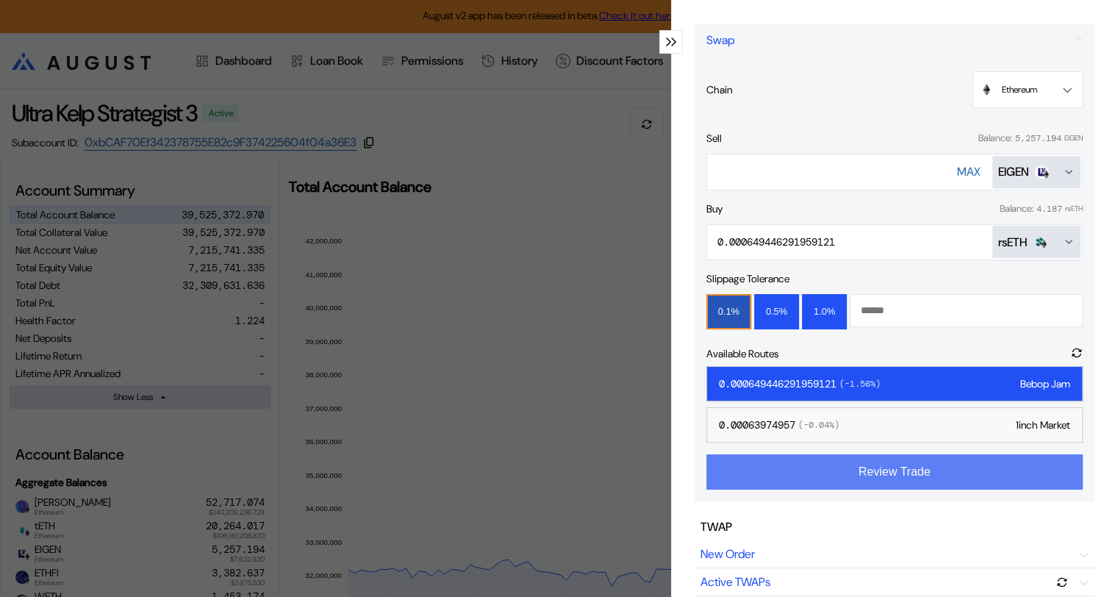
click at [900, 473] on button "Review Trade" at bounding box center [894, 471] width 376 height 35
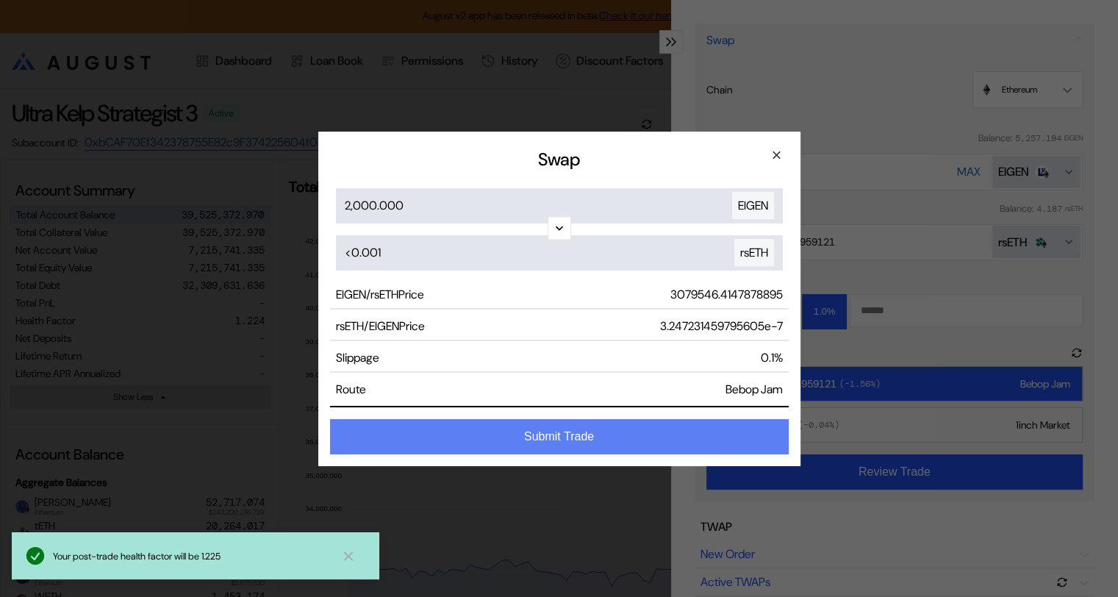
click at [627, 435] on button "Submit Trade" at bounding box center [559, 436] width 459 height 35
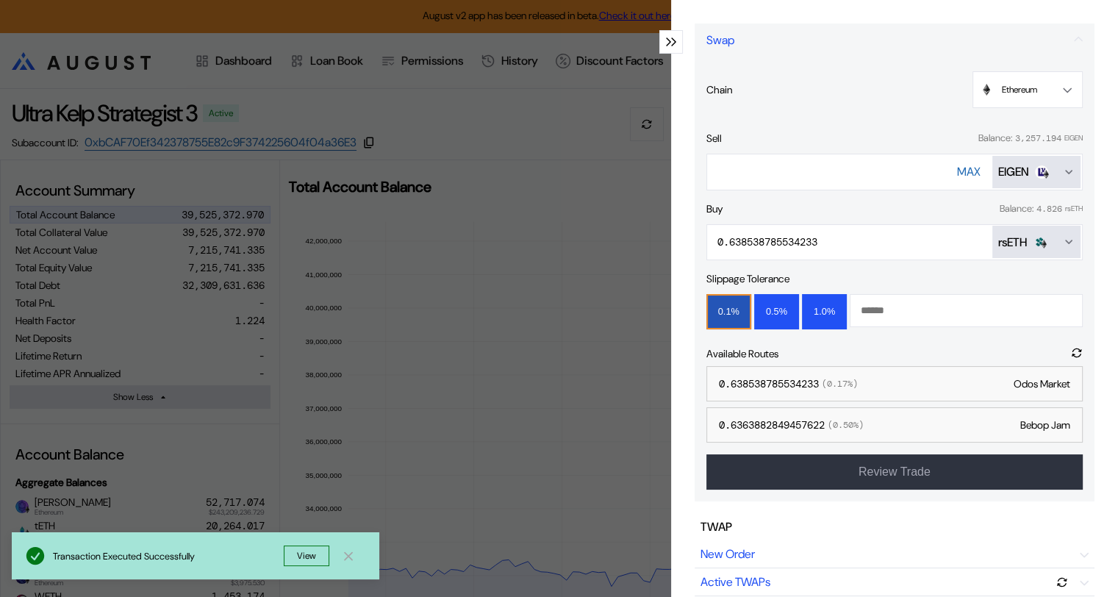
click at [1117, 537] on div "Trade Swap Swap Chain Ethereum Ethereum Sell Balance: 3,257.194 EIGEN **** [PER…" at bounding box center [894, 298] width 447 height 597
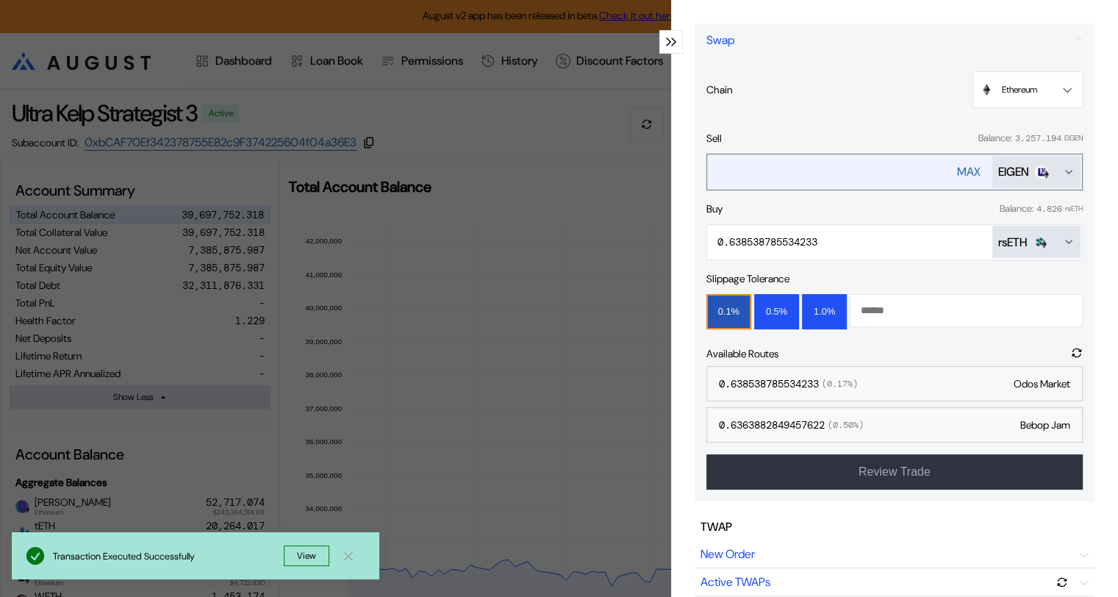
click at [957, 168] on div "MAX" at bounding box center [969, 171] width 24 height 15
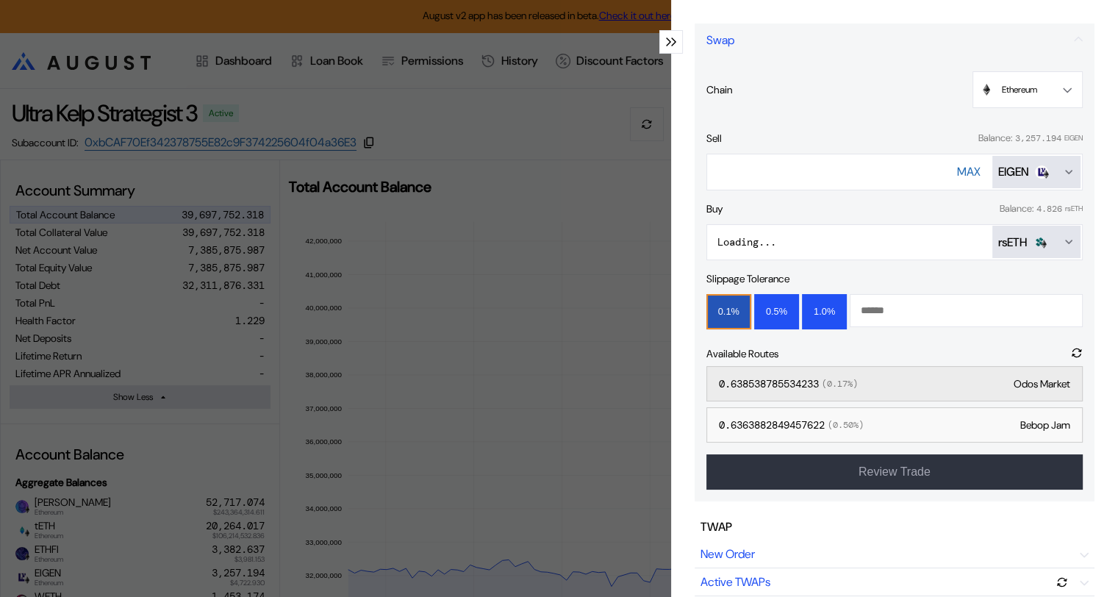
click at [835, 379] on span "( 0.17 %)" at bounding box center [838, 384] width 39 height 12
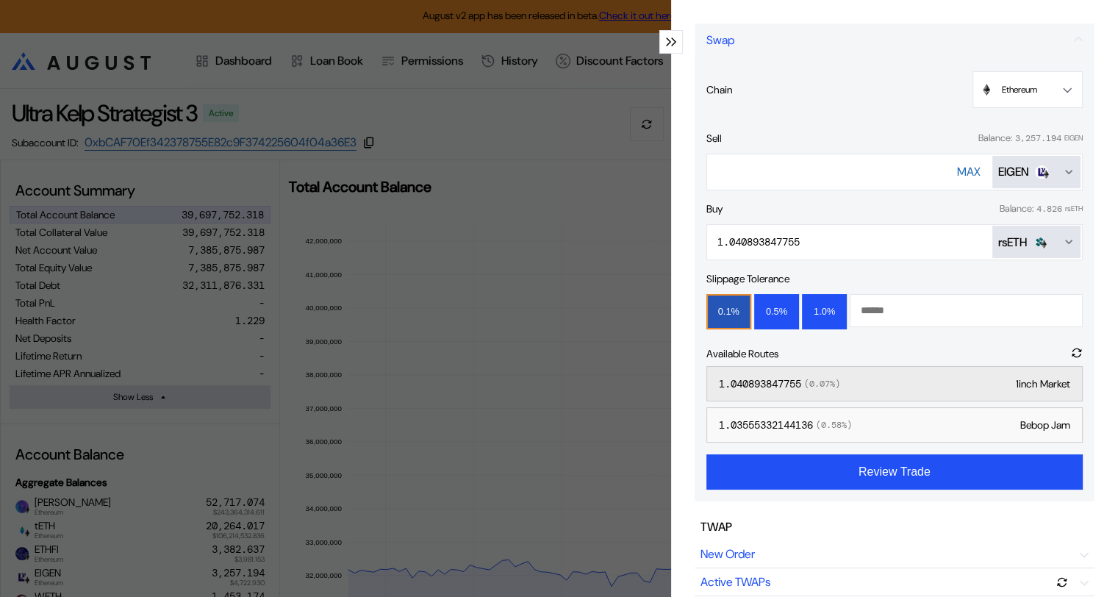
click at [877, 375] on div "1.040893847755 ( 0.07 %) 1inch Market" at bounding box center [894, 383] width 376 height 35
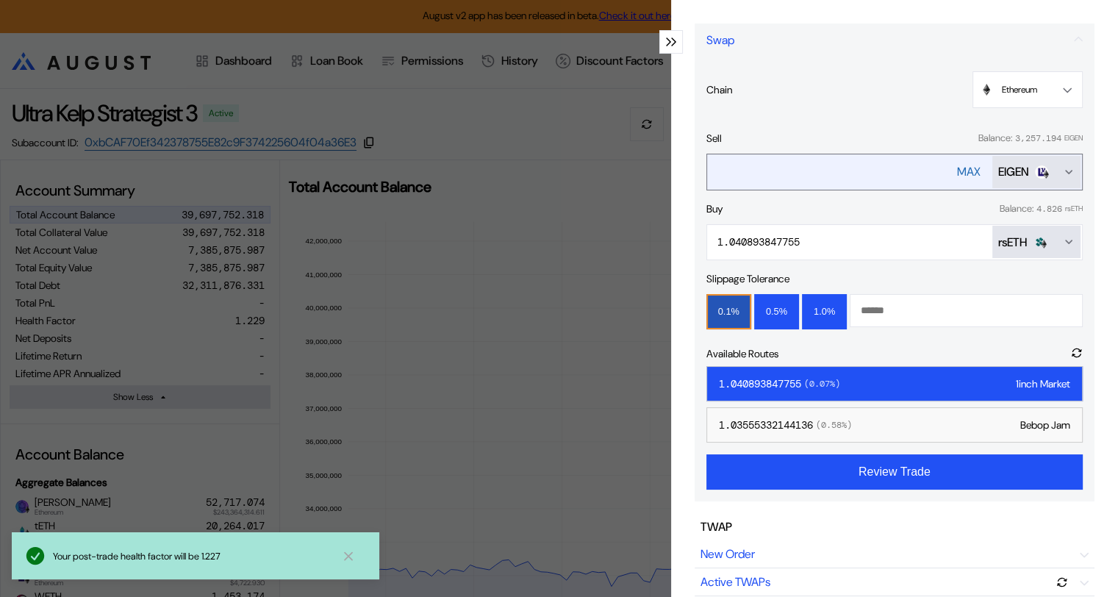
drag, startPoint x: 738, startPoint y: 168, endPoint x: 706, endPoint y: 168, distance: 32.3
click at [707, 168] on input "**********" at bounding box center [817, 172] width 221 height 30
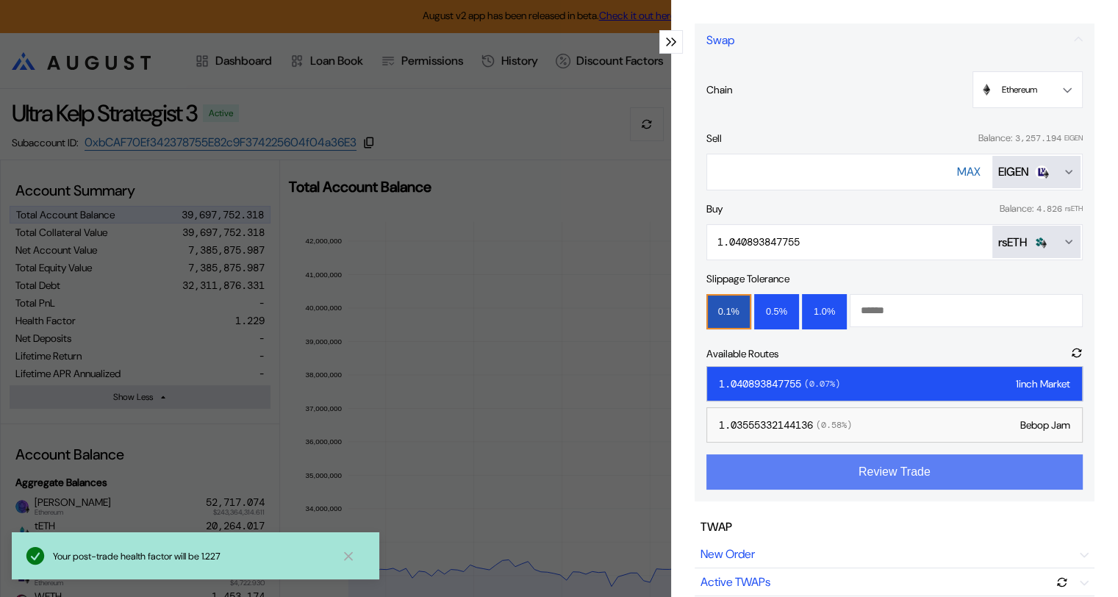
click at [897, 473] on button "Review Trade" at bounding box center [894, 471] width 376 height 35
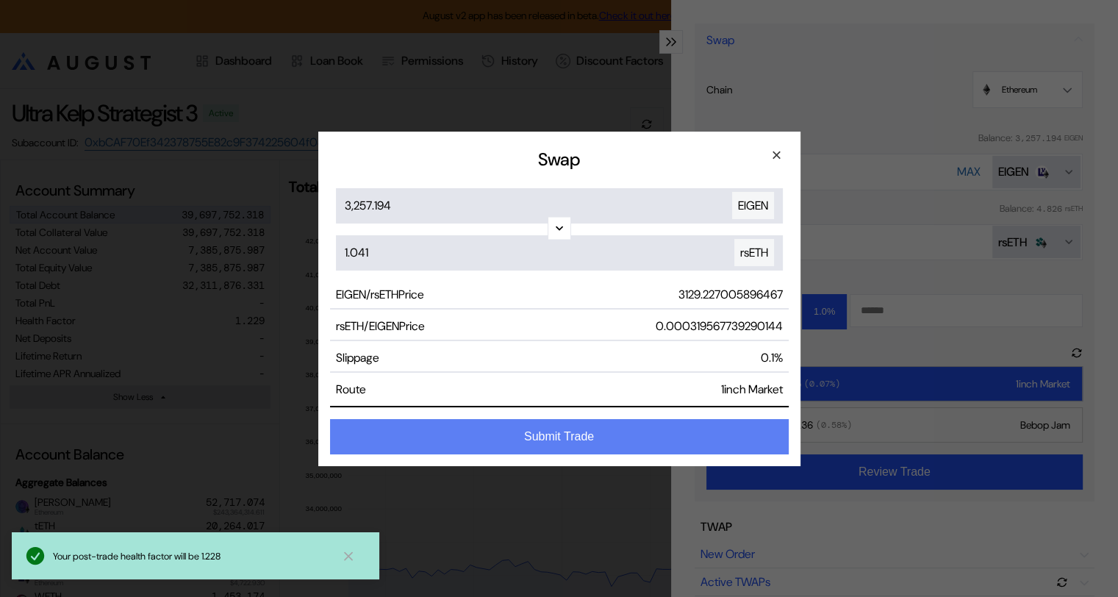
click at [606, 434] on button "Submit Trade" at bounding box center [559, 436] width 459 height 35
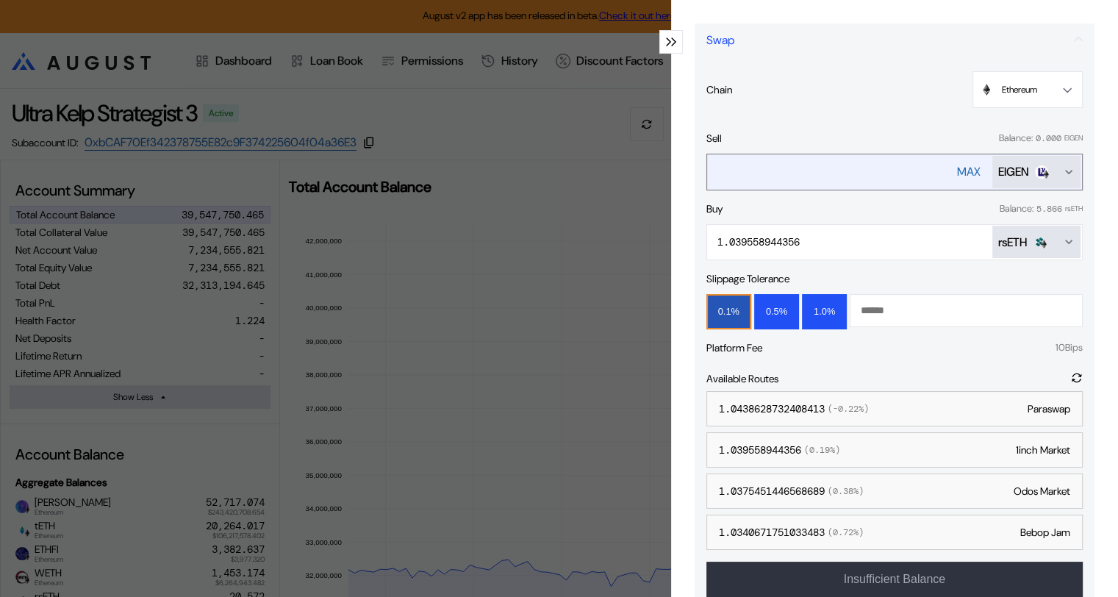
drag, startPoint x: 955, startPoint y: 171, endPoint x: 951, endPoint y: 162, distance: 8.9
click at [957, 171] on div "MAX" at bounding box center [969, 171] width 24 height 15
type input "***"
click at [1063, 168] on icon "Open menu for selecting token for payment" at bounding box center [1069, 172] width 12 height 12
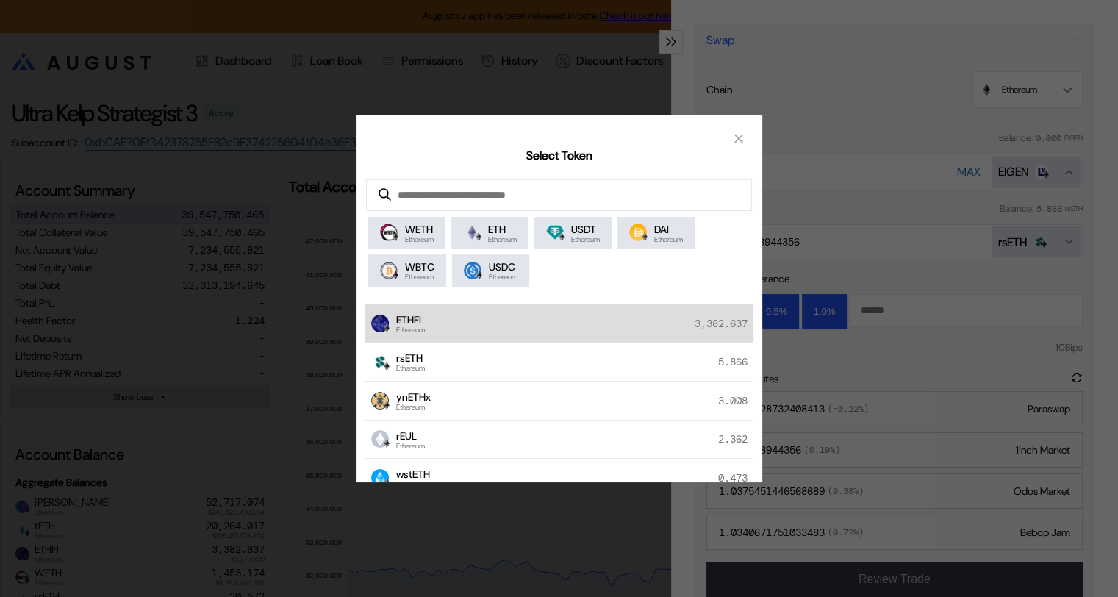
click at [447, 326] on div "ETHFI Ethereum 3,382.637" at bounding box center [559, 323] width 388 height 39
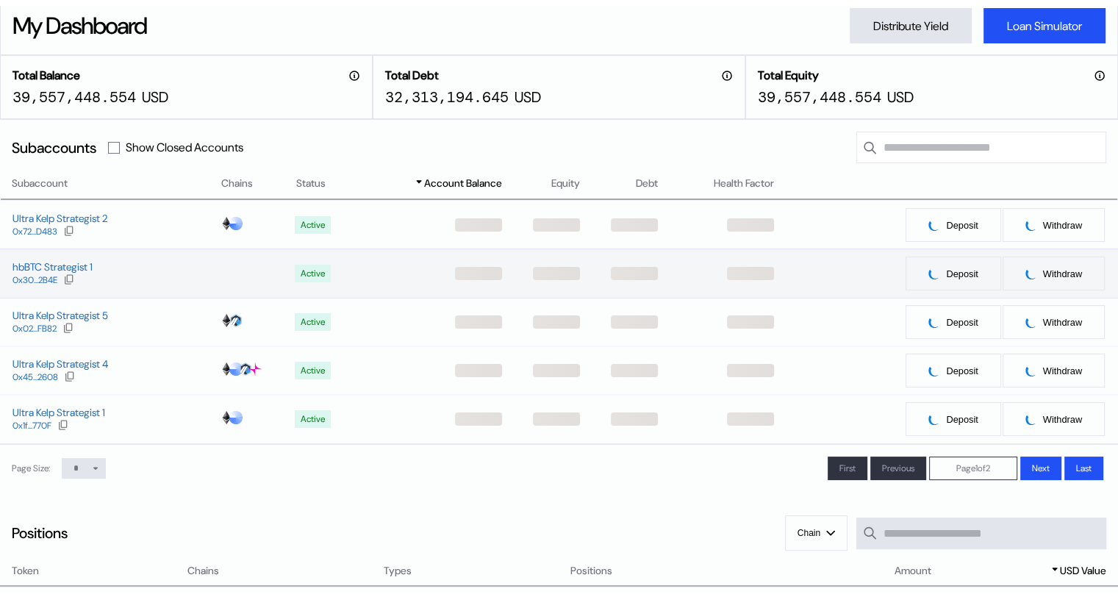
scroll to position [74, 0]
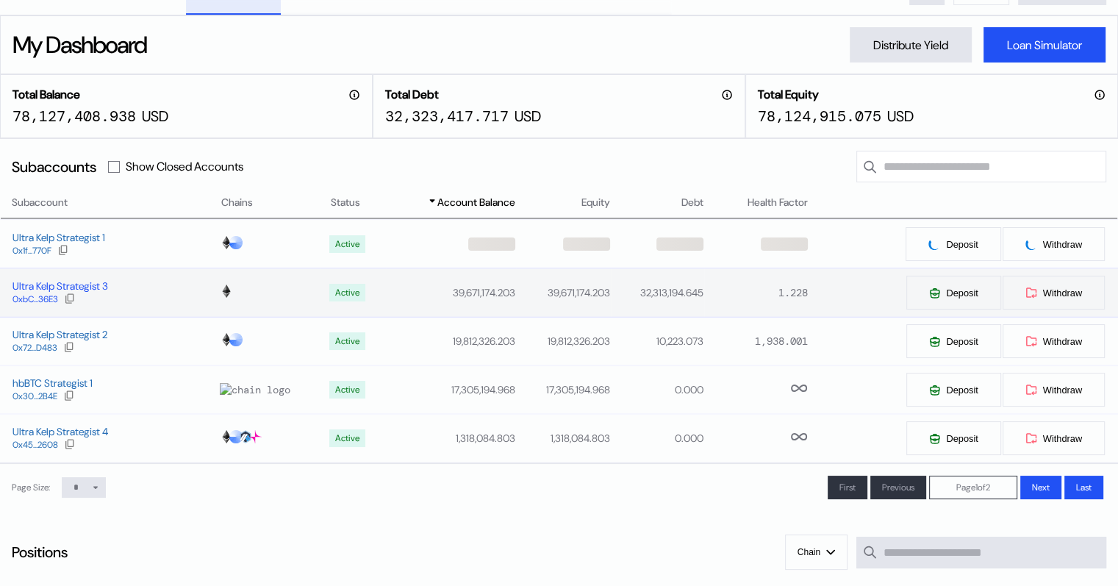
click at [91, 285] on div "Ultra Kelp Strategist 3" at bounding box center [60, 285] width 96 height 13
select select "*"
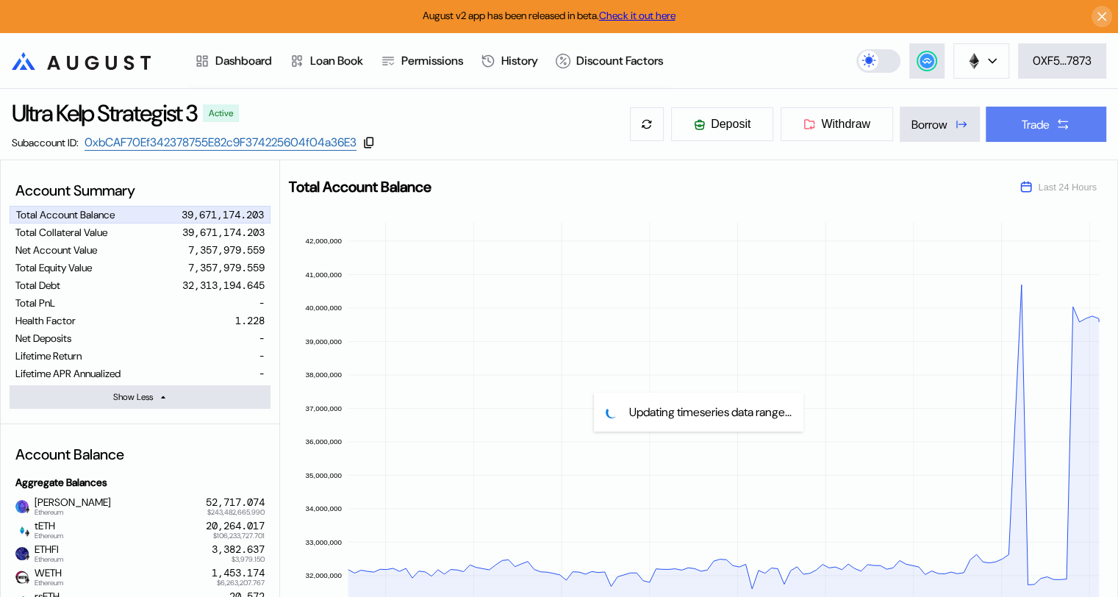
click at [1053, 126] on button "Trade" at bounding box center [1046, 124] width 121 height 35
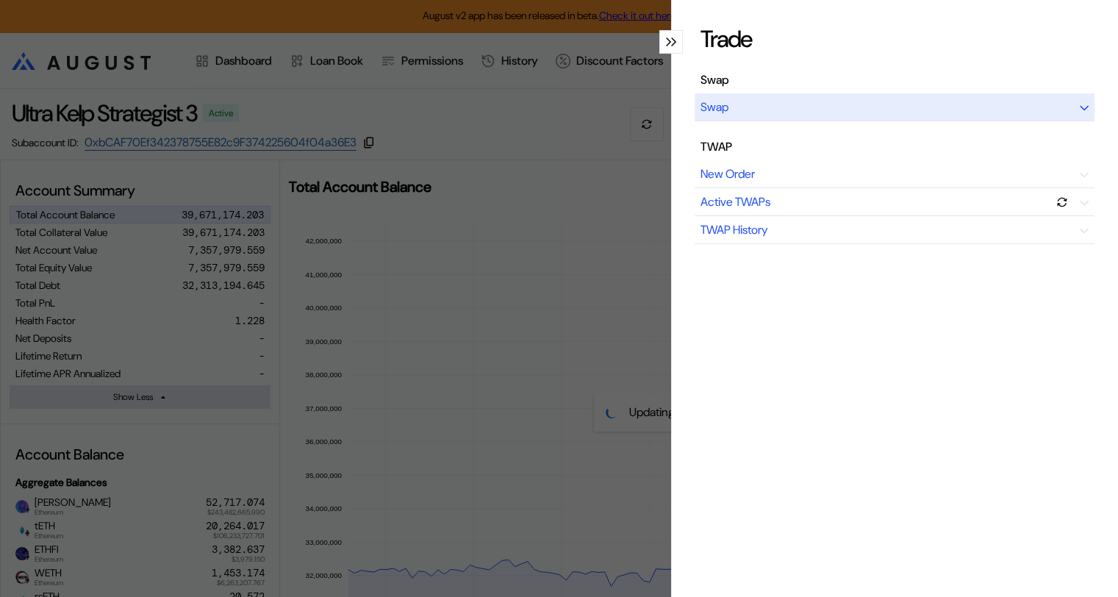
click at [1080, 110] on icon "modal" at bounding box center [1084, 108] width 9 height 6
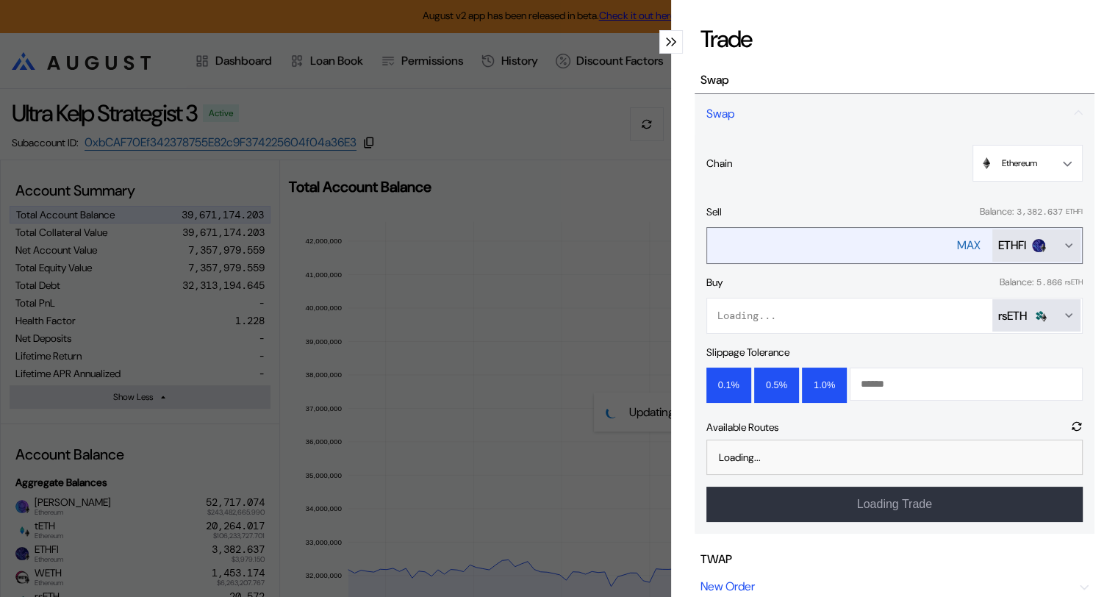
click at [957, 244] on div "MAX" at bounding box center [969, 244] width 24 height 15
type input "**********"
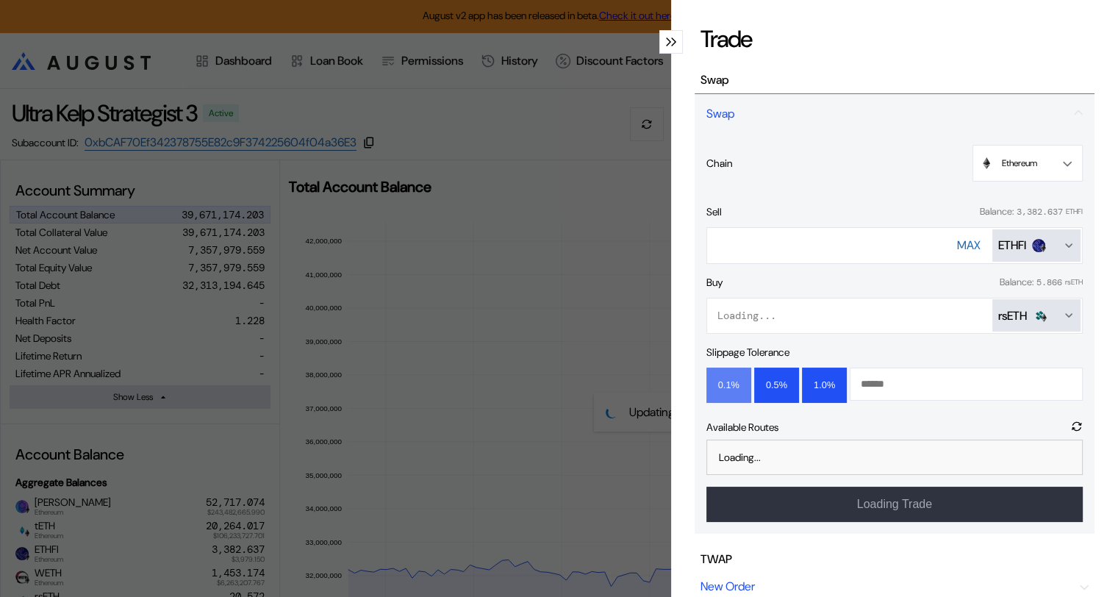
click at [717, 385] on button "0.1%" at bounding box center [728, 385] width 45 height 35
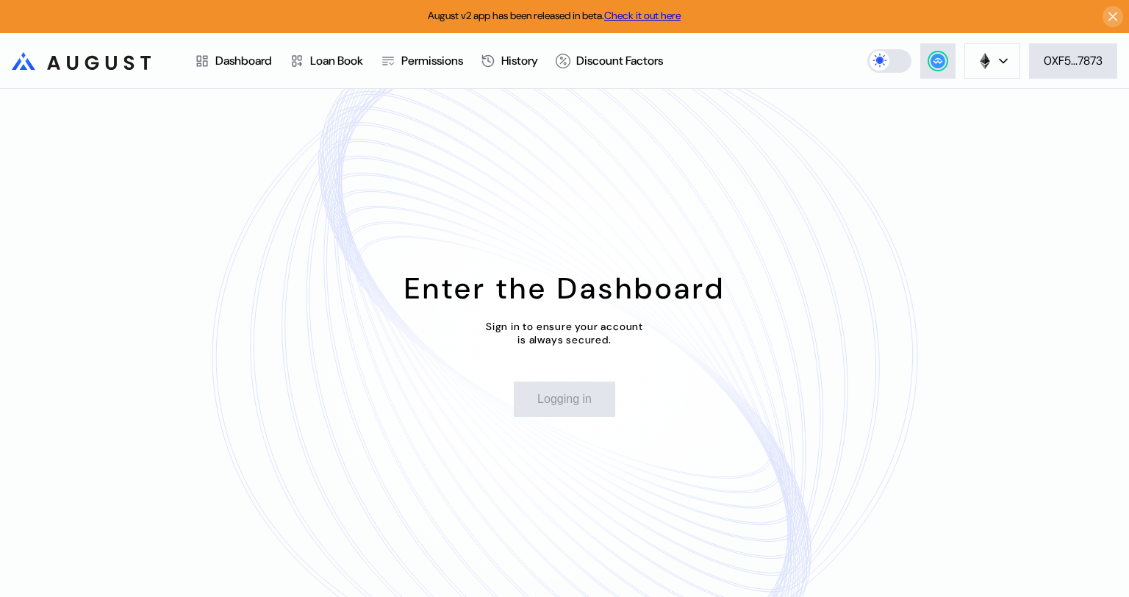
click at [920, 289] on div "Enter the Dashboard Sign in to ensure your account is always secured. Logging in" at bounding box center [564, 343] width 1129 height 508
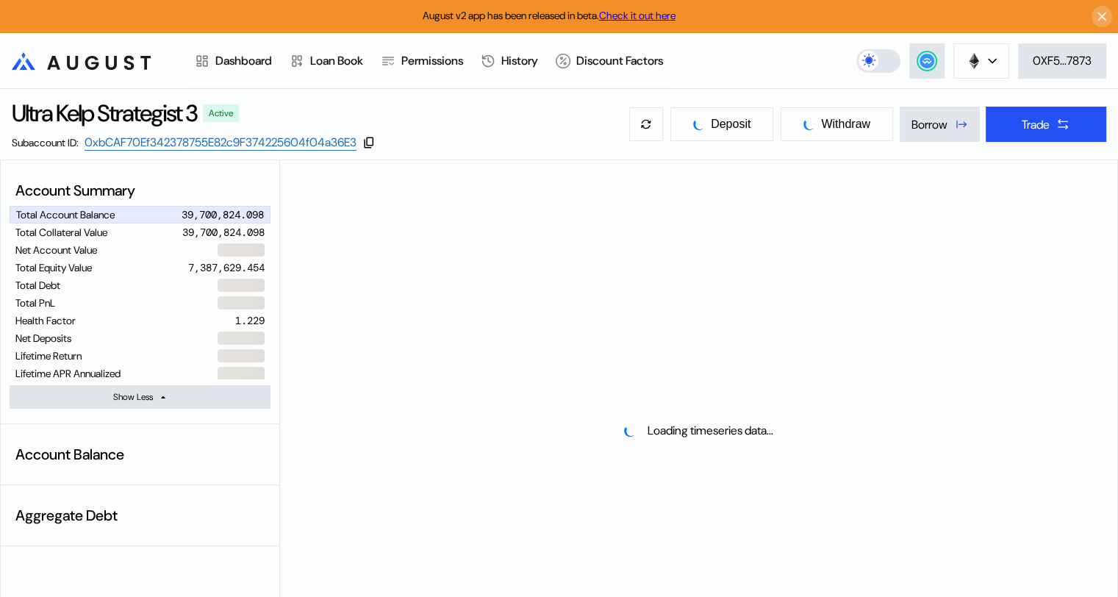
select select "*"
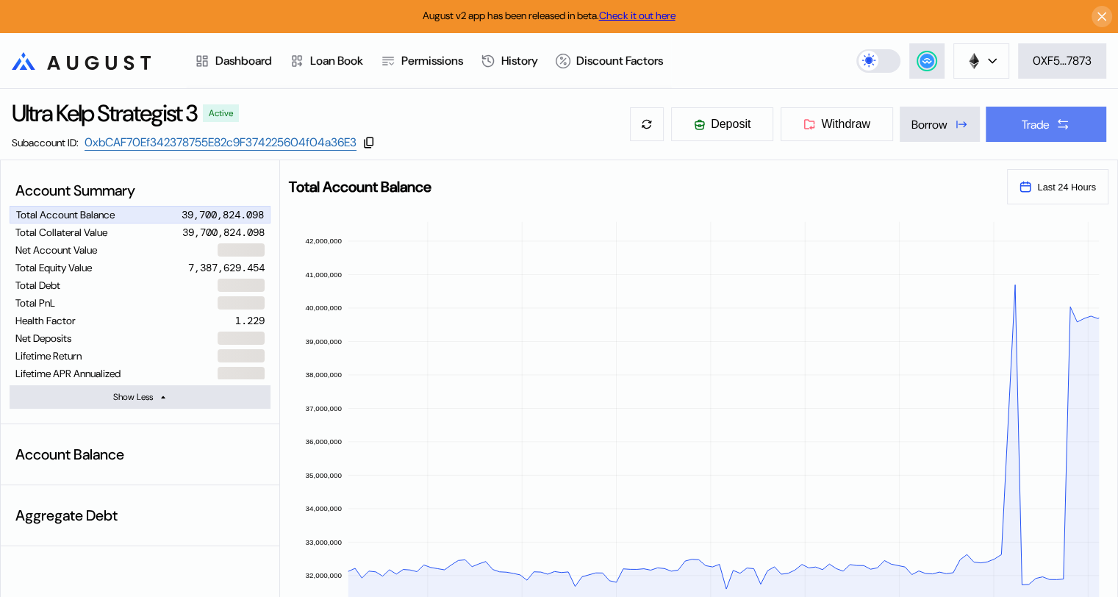
click at [1064, 123] on icon at bounding box center [1063, 124] width 15 height 15
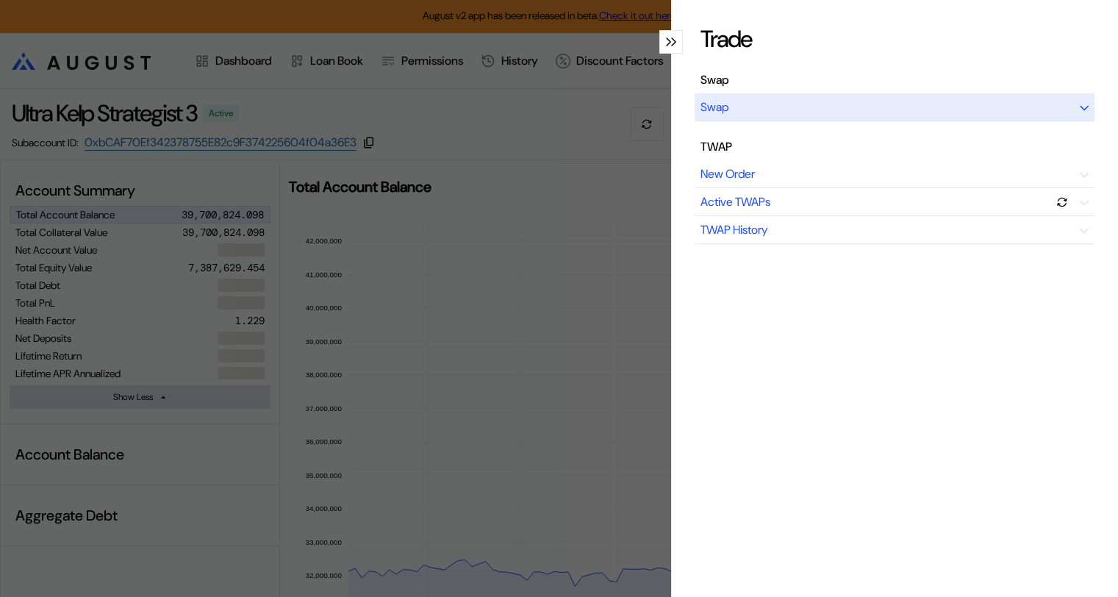
click at [1080, 106] on icon "modal" at bounding box center [1084, 108] width 9 height 6
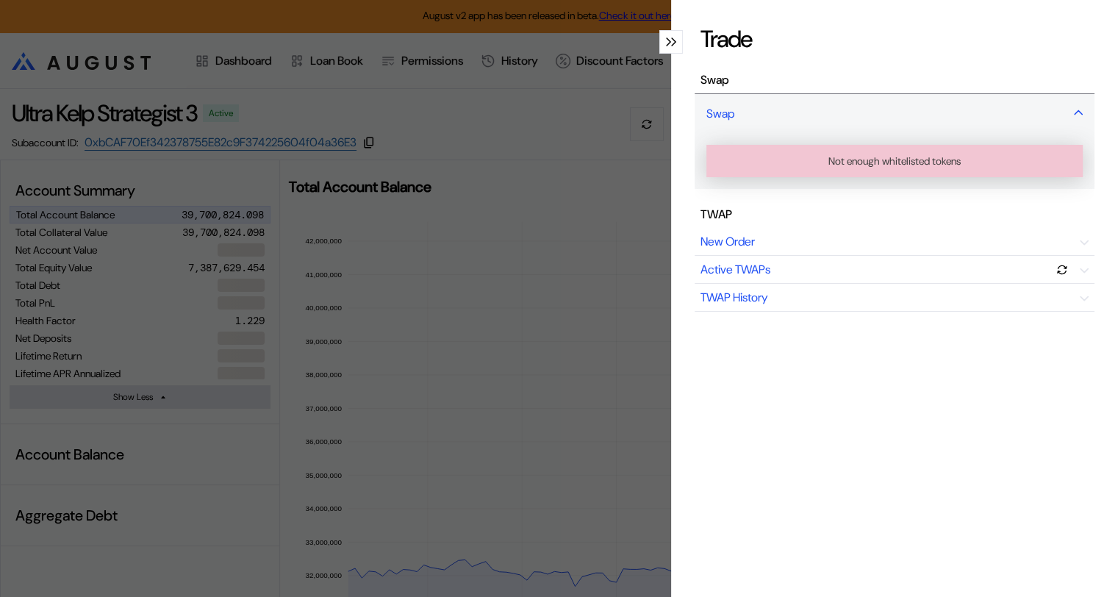
click at [1074, 110] on icon "modal" at bounding box center [1078, 113] width 9 height 6
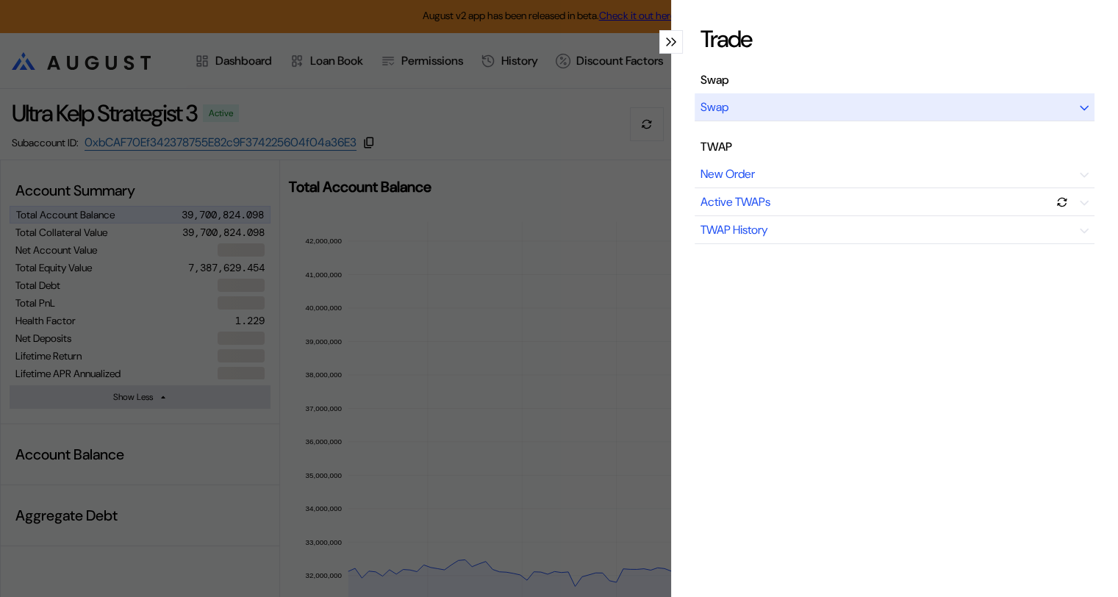
click at [1067, 104] on div "Swap" at bounding box center [895, 107] width 400 height 28
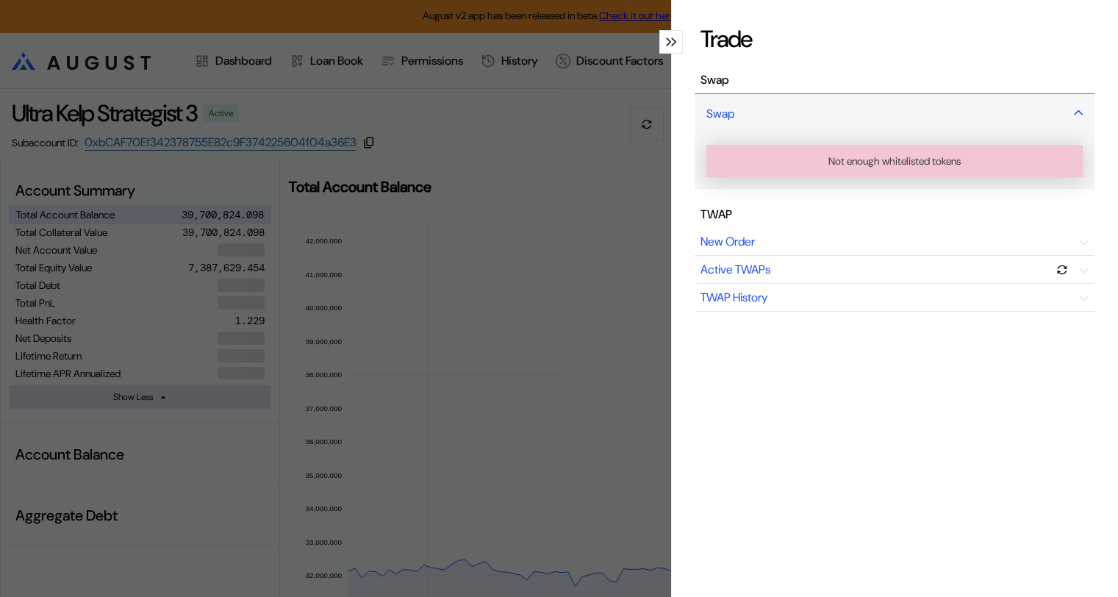
click at [1075, 112] on icon "modal" at bounding box center [1078, 113] width 7 height 4
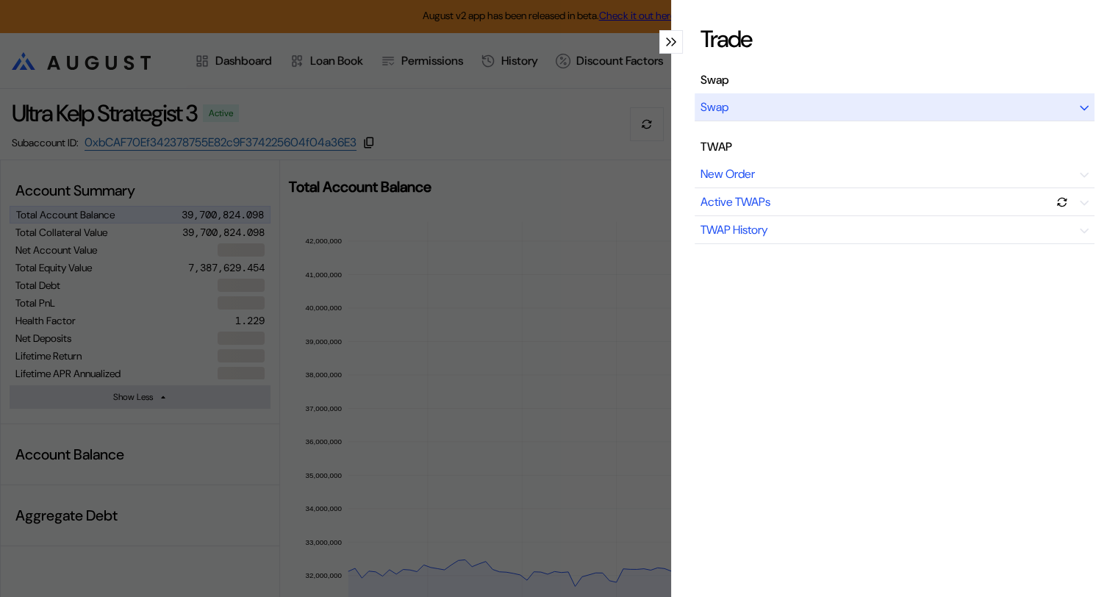
click at [1081, 107] on icon "modal" at bounding box center [1084, 109] width 7 height 4
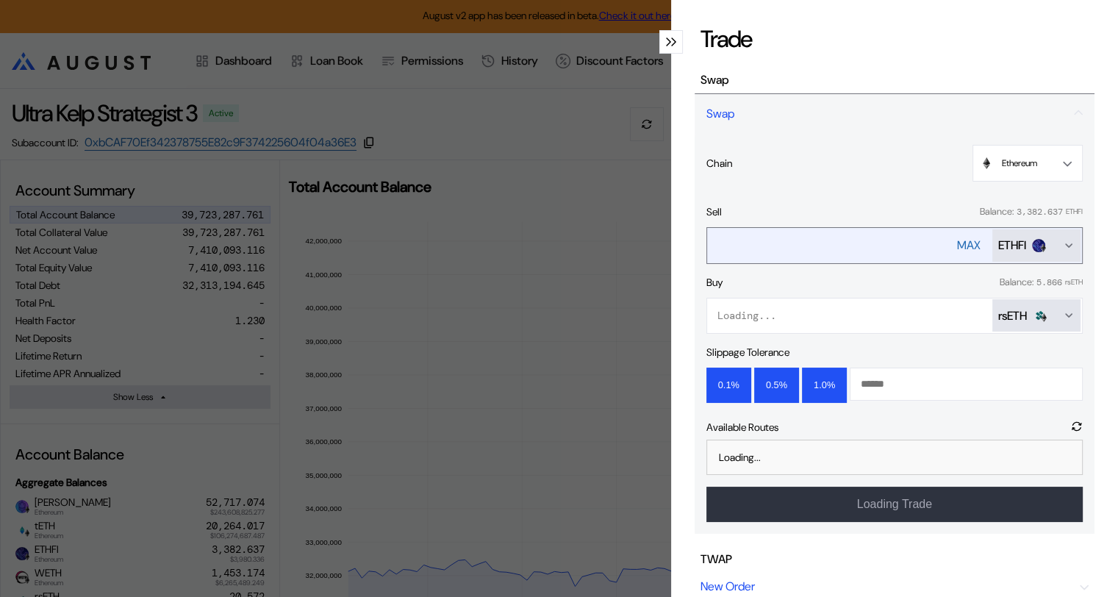
click at [959, 238] on div "MAX" at bounding box center [969, 244] width 24 height 15
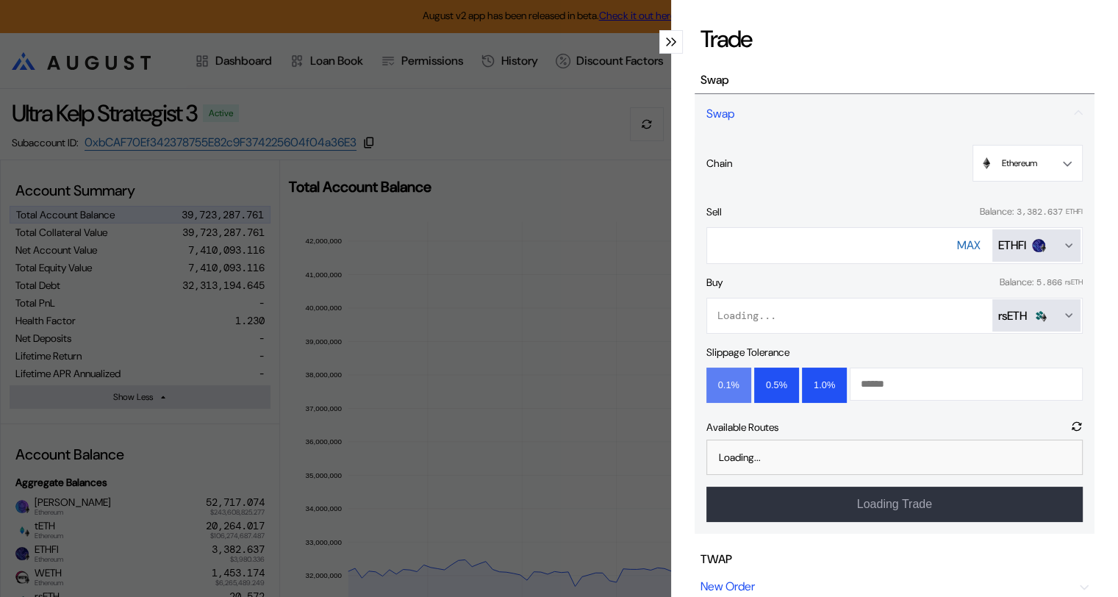
click at [717, 379] on button "0.1%" at bounding box center [728, 385] width 45 height 35
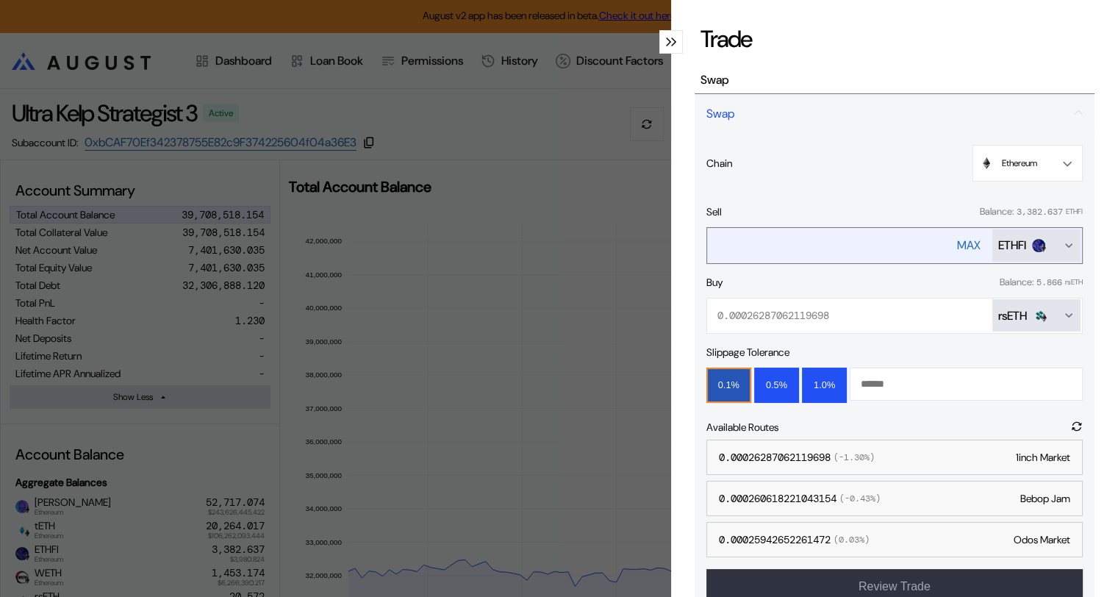
drag, startPoint x: 737, startPoint y: 243, endPoint x: 702, endPoint y: 243, distance: 35.3
click at [707, 243] on input "**********" at bounding box center [817, 245] width 221 height 30
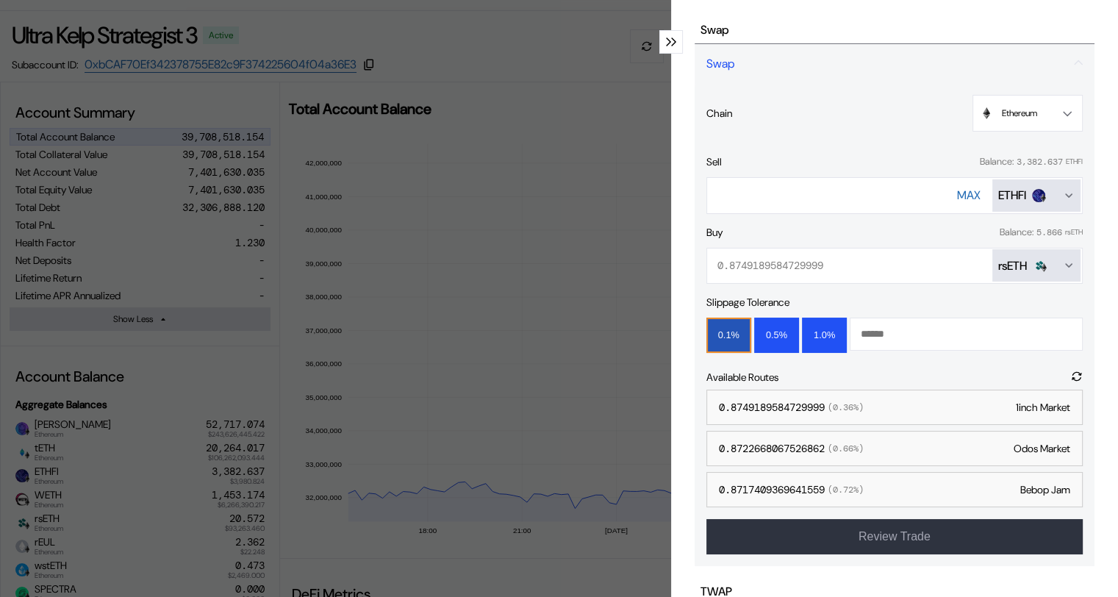
scroll to position [59, 0]
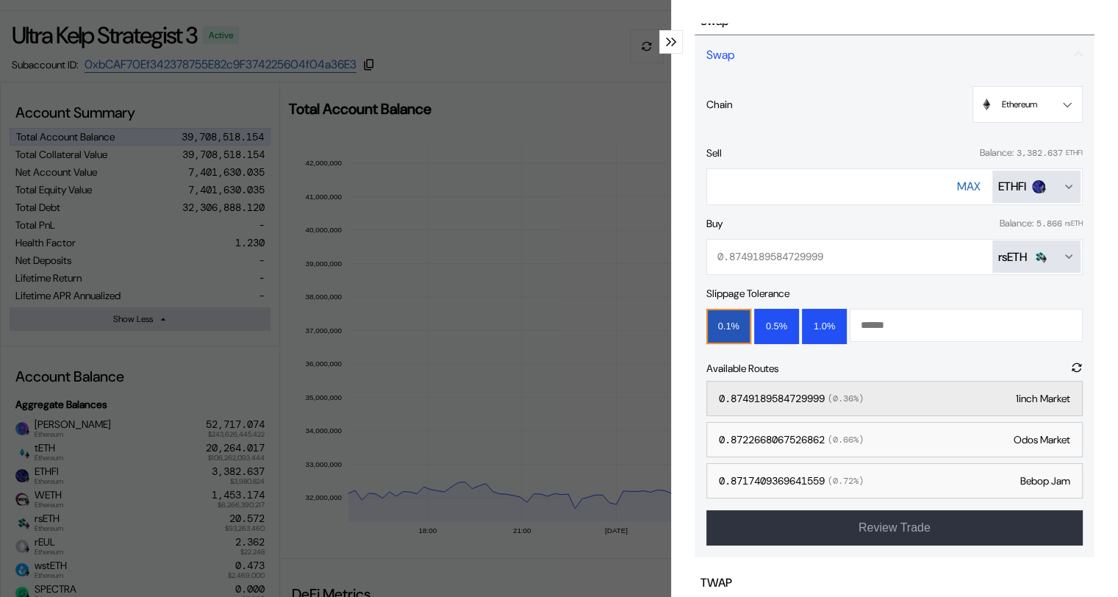
click at [825, 393] on span "( 0.36 %)" at bounding box center [844, 399] width 39 height 12
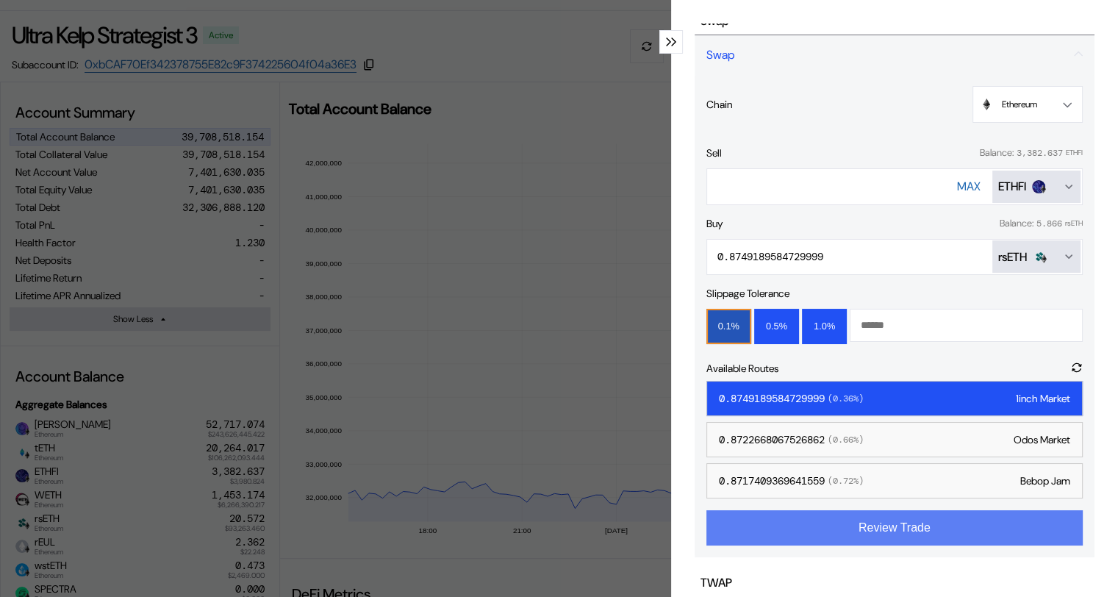
click at [928, 529] on button "Review Trade" at bounding box center [894, 527] width 376 height 35
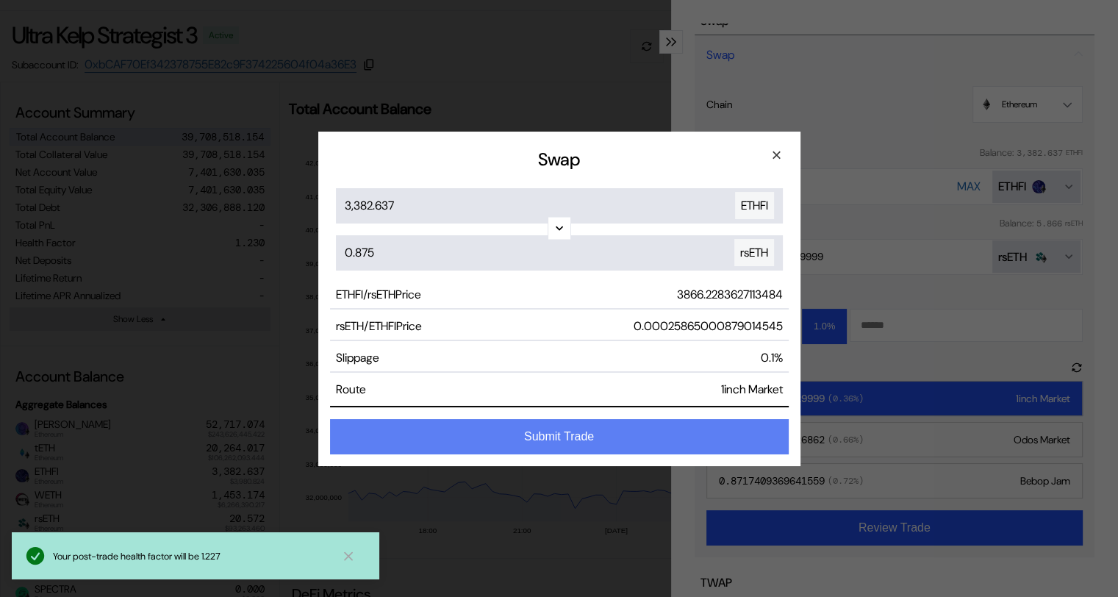
click at [594, 433] on button "Submit Trade" at bounding box center [559, 436] width 459 height 35
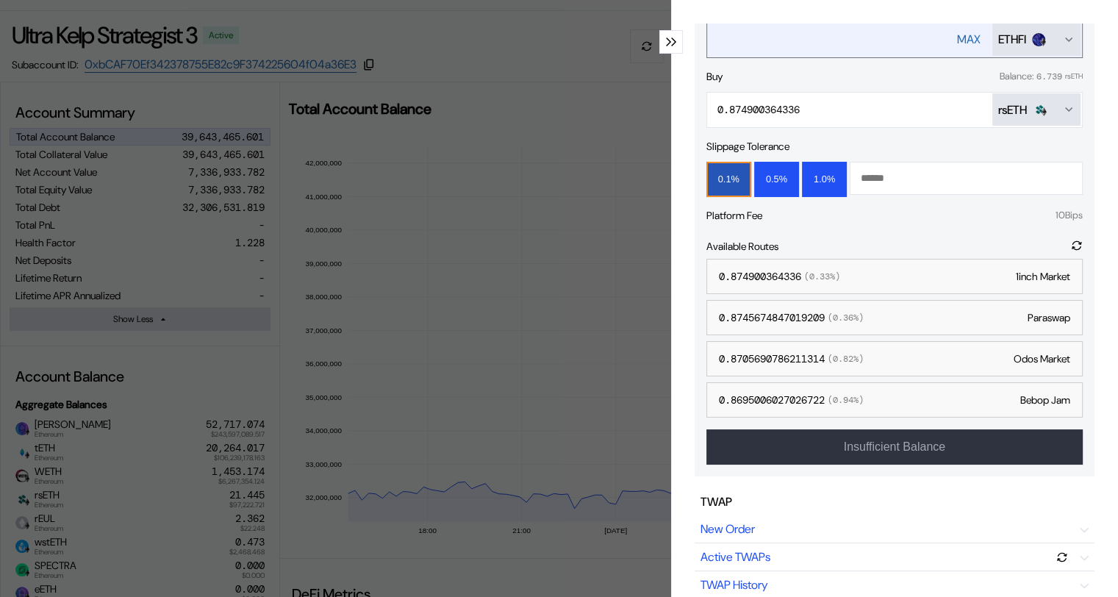
scroll to position [0, 0]
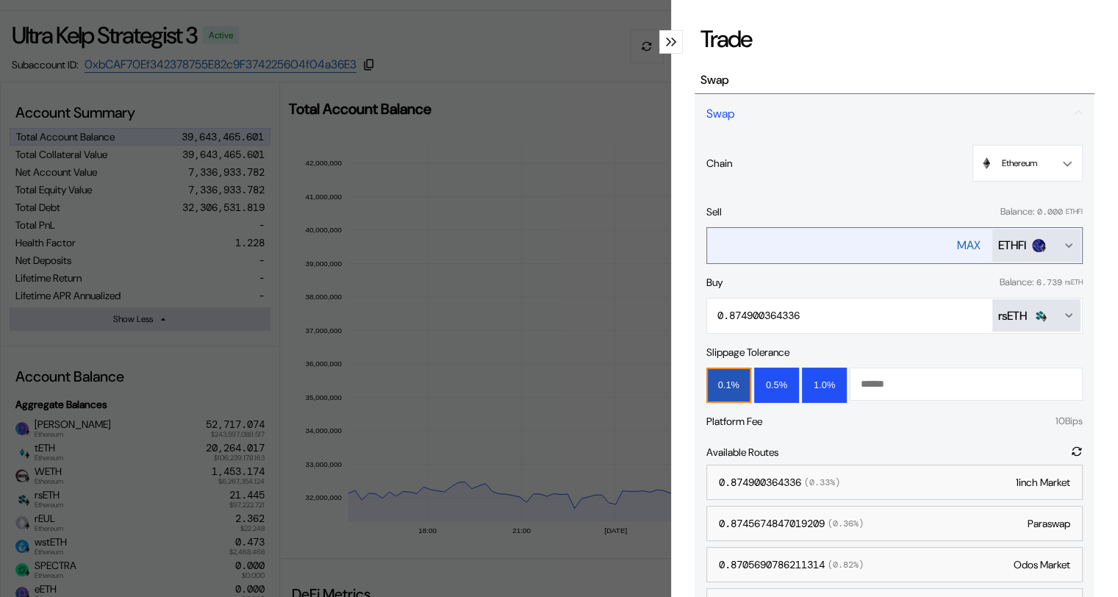
click at [957, 244] on div "MAX" at bounding box center [969, 244] width 24 height 15
type input "***"
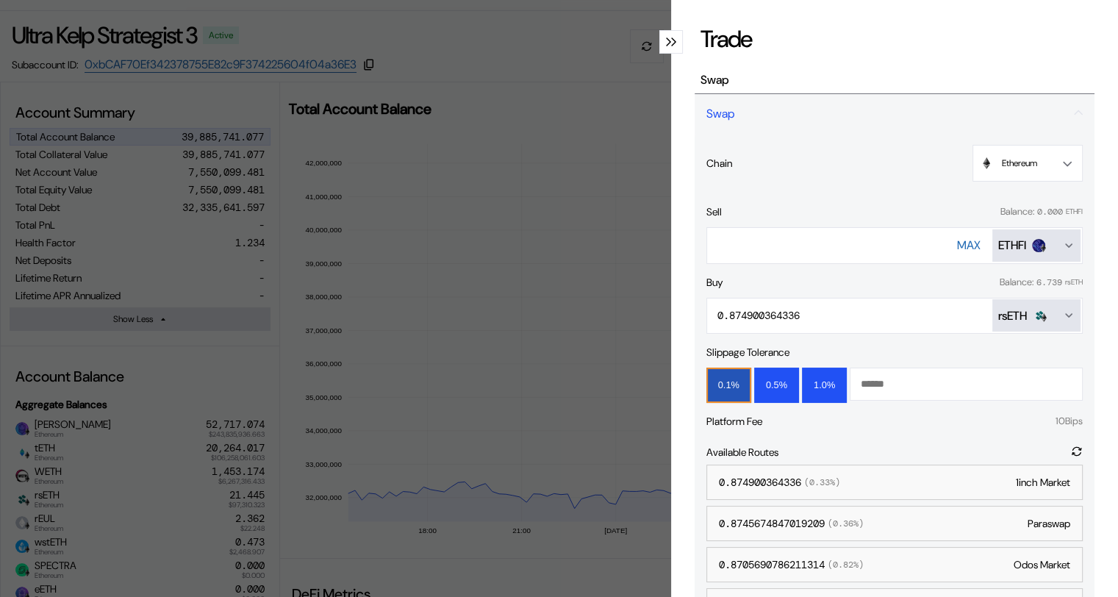
click at [672, 41] on icon "modal" at bounding box center [674, 41] width 4 height 7
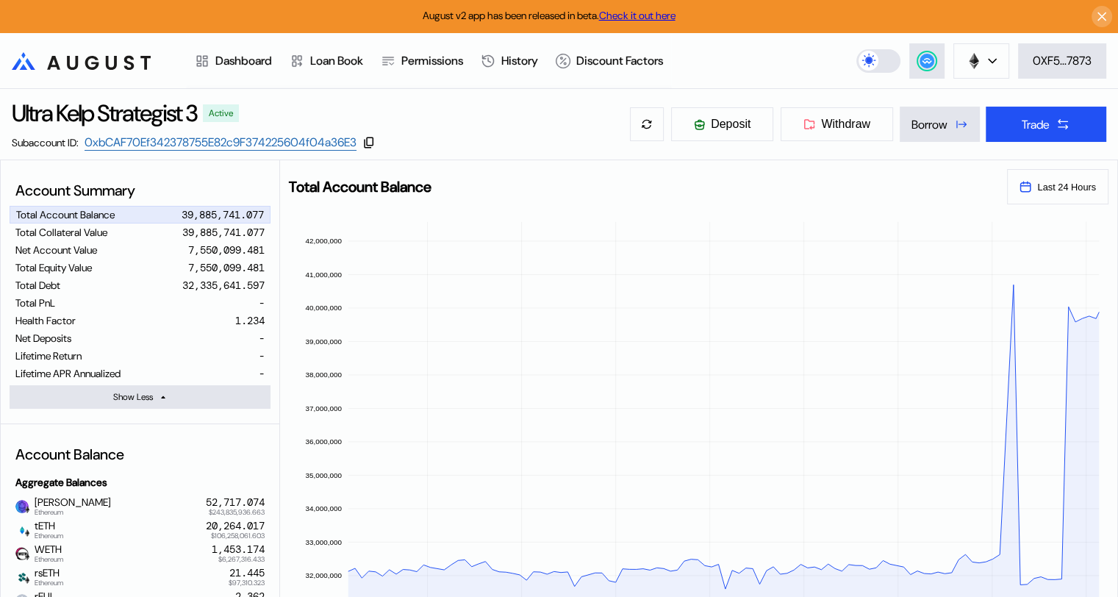
click at [376, 136] on div at bounding box center [368, 142] width 13 height 13
click at [376, 140] on icon at bounding box center [368, 142] width 13 height 13
drag, startPoint x: 98, startPoint y: 55, endPoint x: 112, endPoint y: 63, distance: 15.5
click at [99, 55] on icon ".cls-1 { fill: url(#radial-gradient); } .cls-1, .cls-2 { stroke-width: 0px; } .…" at bounding box center [81, 61] width 139 height 18
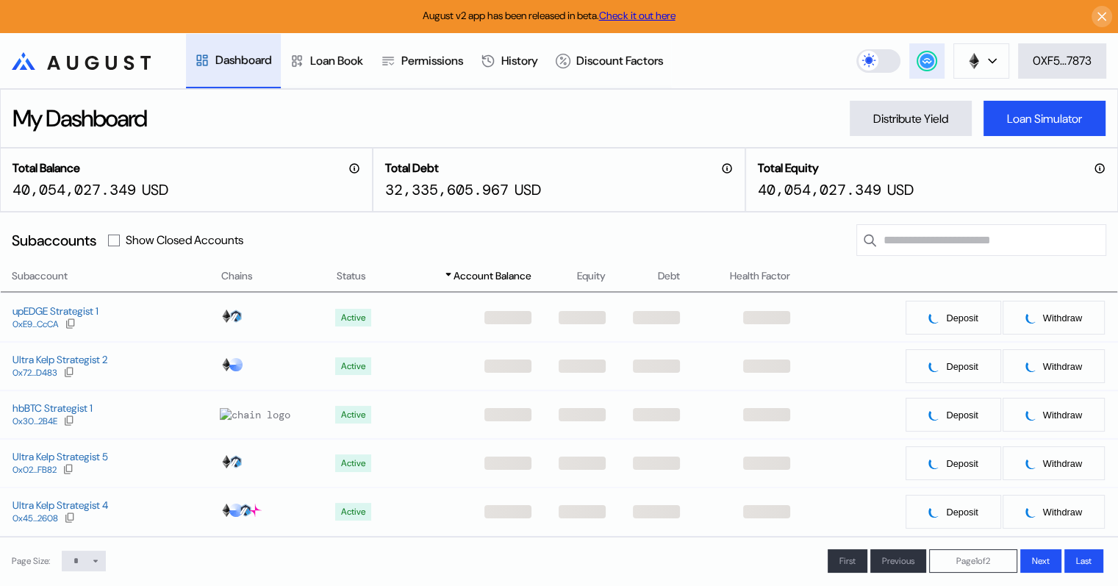
click at [930, 62] on circle at bounding box center [927, 61] width 15 height 15
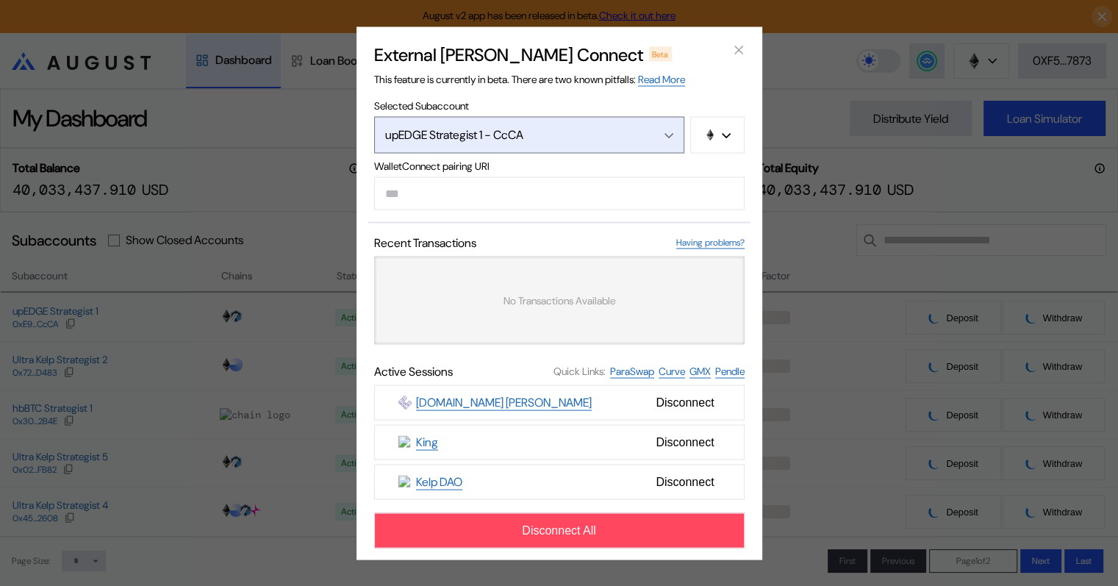
click at [669, 132] on icon "Open menu" at bounding box center [668, 135] width 9 height 6
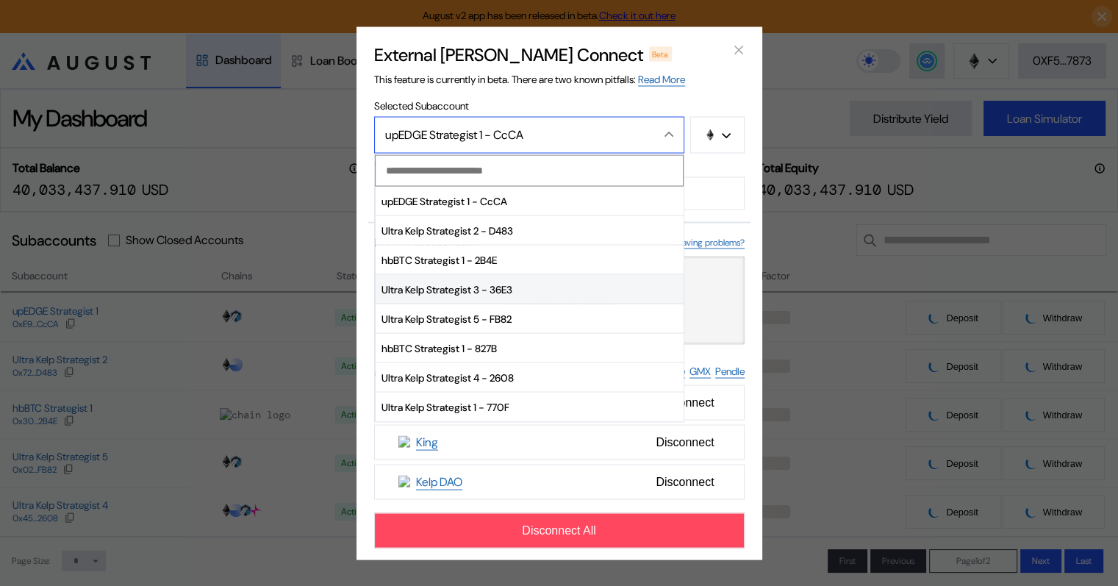
click at [503, 291] on span "Ultra Kelp Strategist 3 - 36E3" at bounding box center [530, 289] width 308 height 29
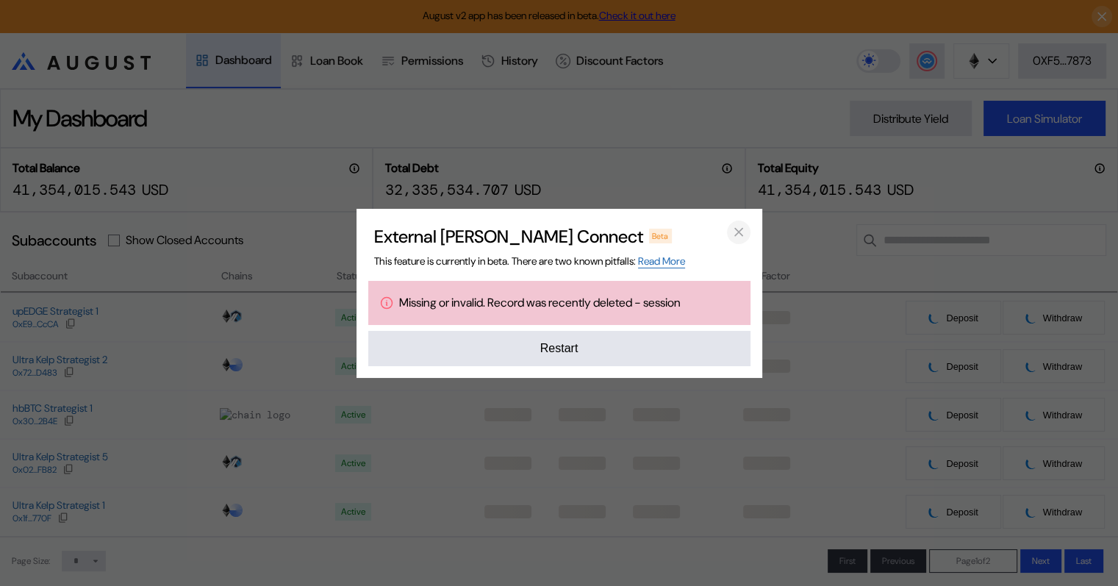
click at [742, 232] on icon "close modal" at bounding box center [738, 231] width 15 height 15
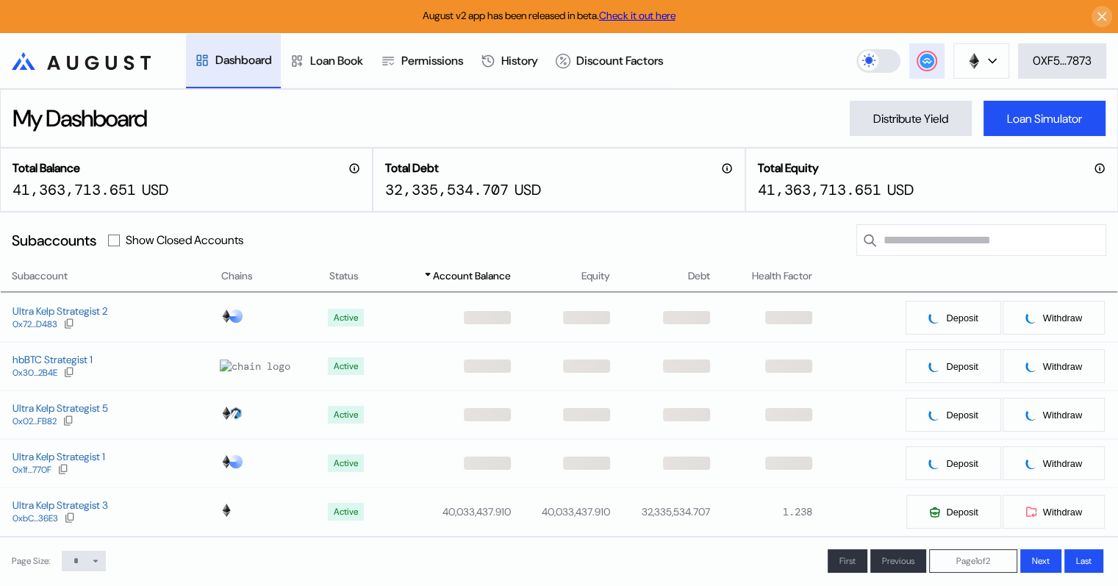
click at [925, 57] on circle at bounding box center [927, 61] width 15 height 15
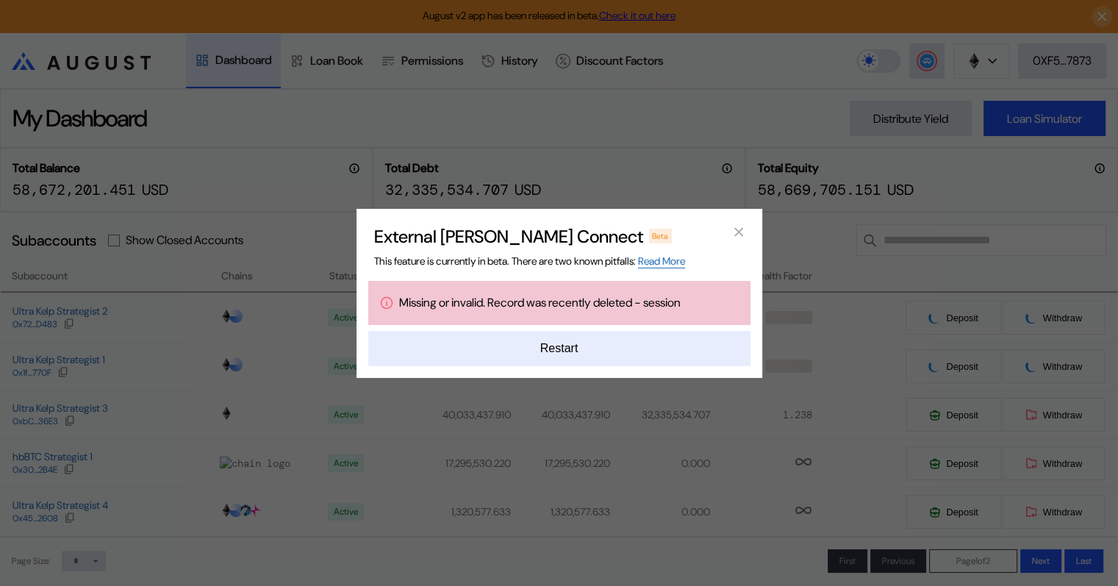
click at [565, 349] on button "Restart" at bounding box center [559, 348] width 382 height 35
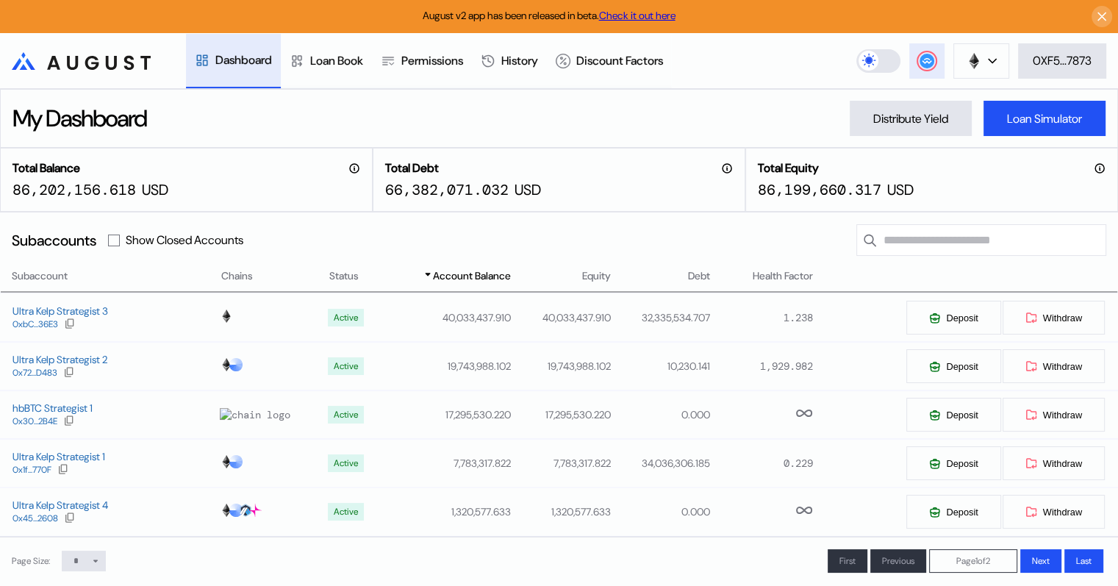
click at [918, 59] on div at bounding box center [927, 61] width 18 height 18
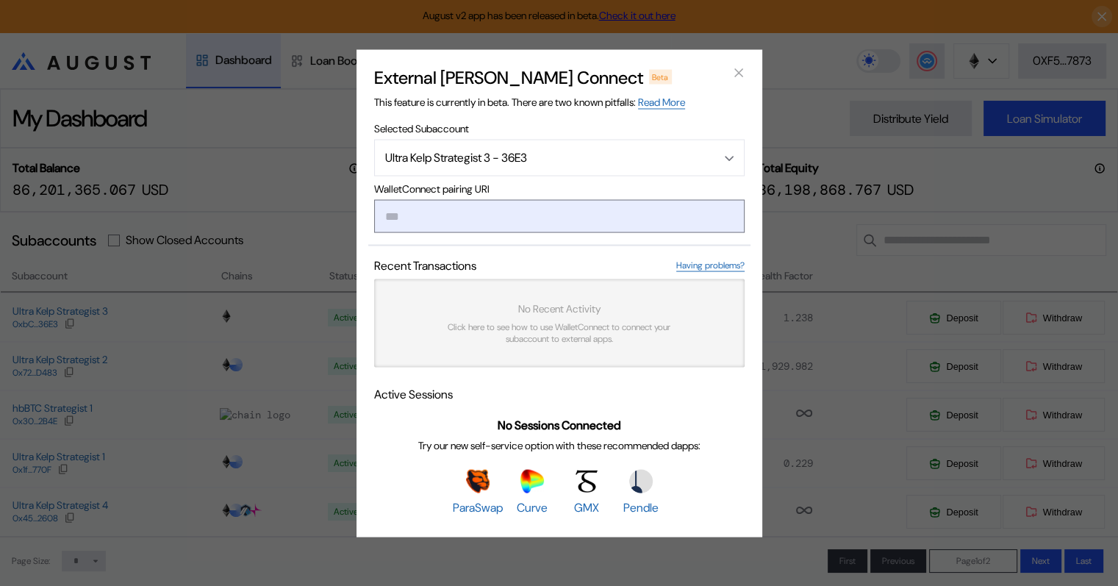
type input "**********"
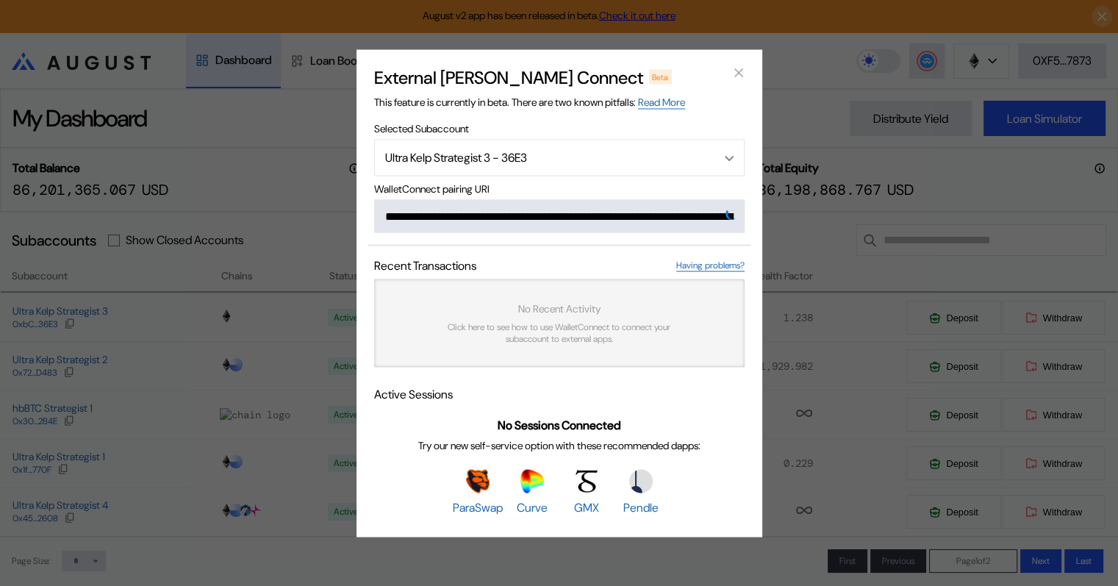
scroll to position [0, 896]
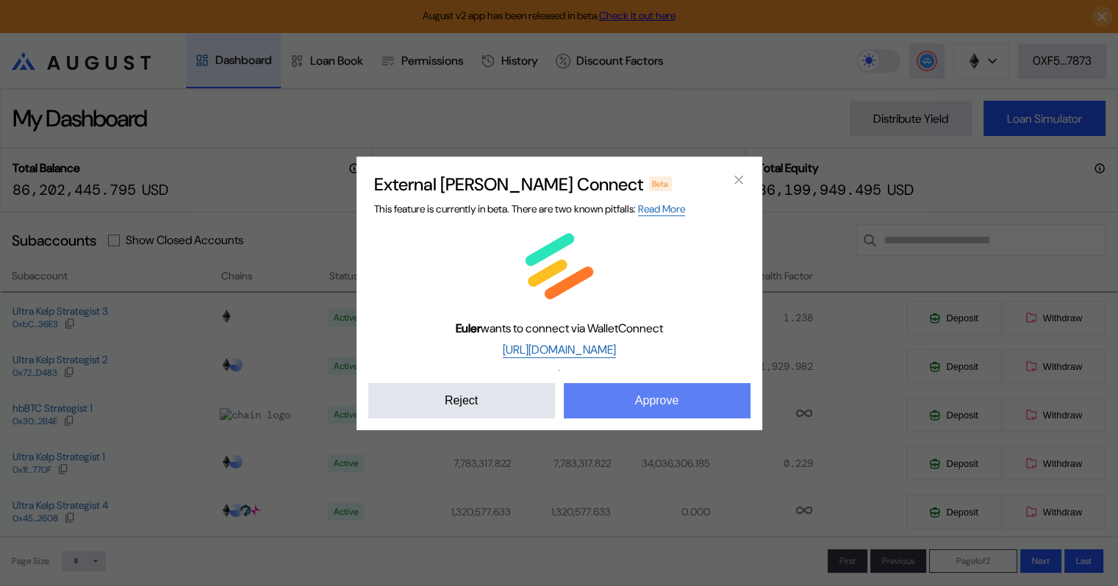
click at [664, 403] on button "Approve" at bounding box center [657, 400] width 187 height 35
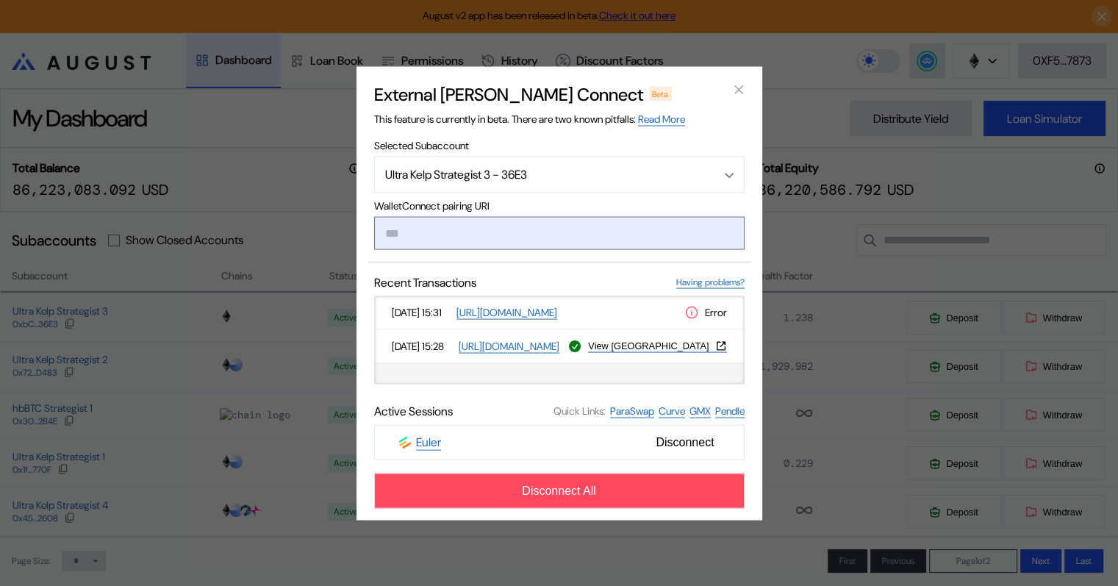
click at [412, 240] on input "modal" at bounding box center [559, 232] width 370 height 33
paste input "**********"
type input "**********"
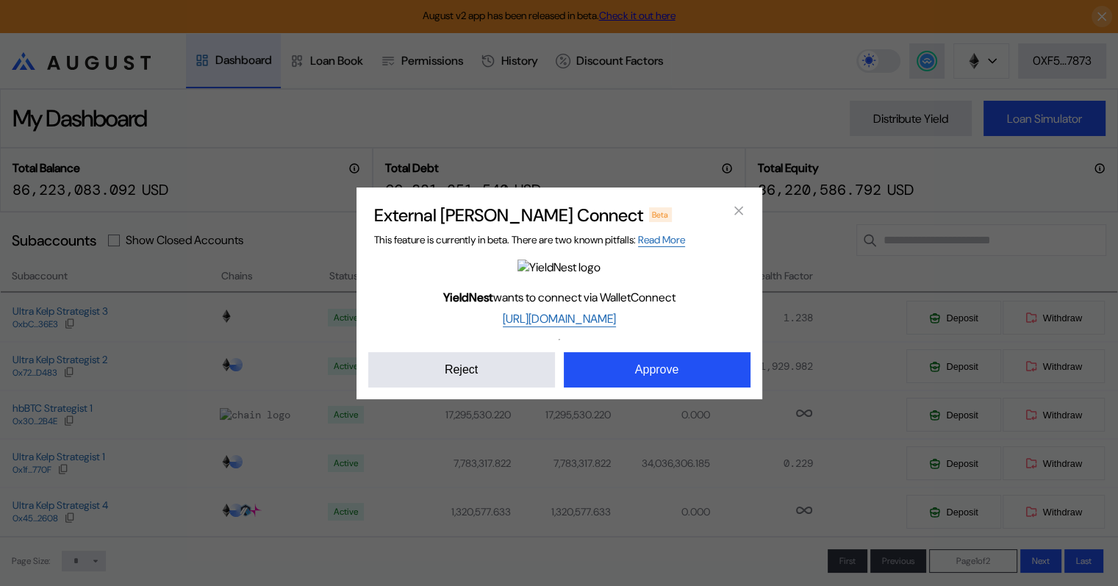
click at [673, 400] on div "External dApp Connect Beta This feature is currently in beta. There are two kno…" at bounding box center [559, 293] width 1118 height 586
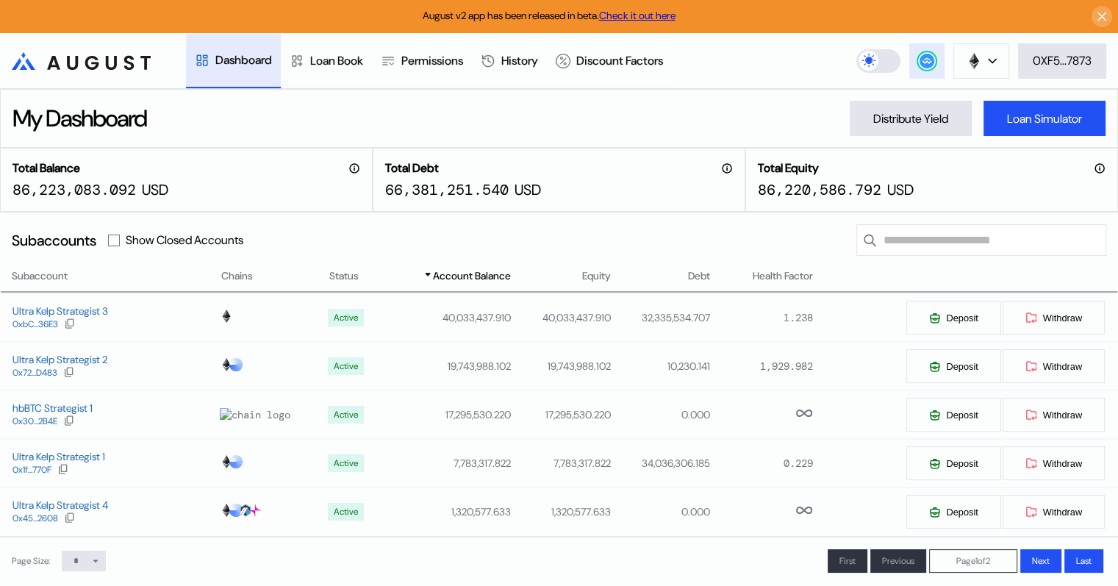
click at [929, 62] on icon at bounding box center [927, 60] width 10 height 6
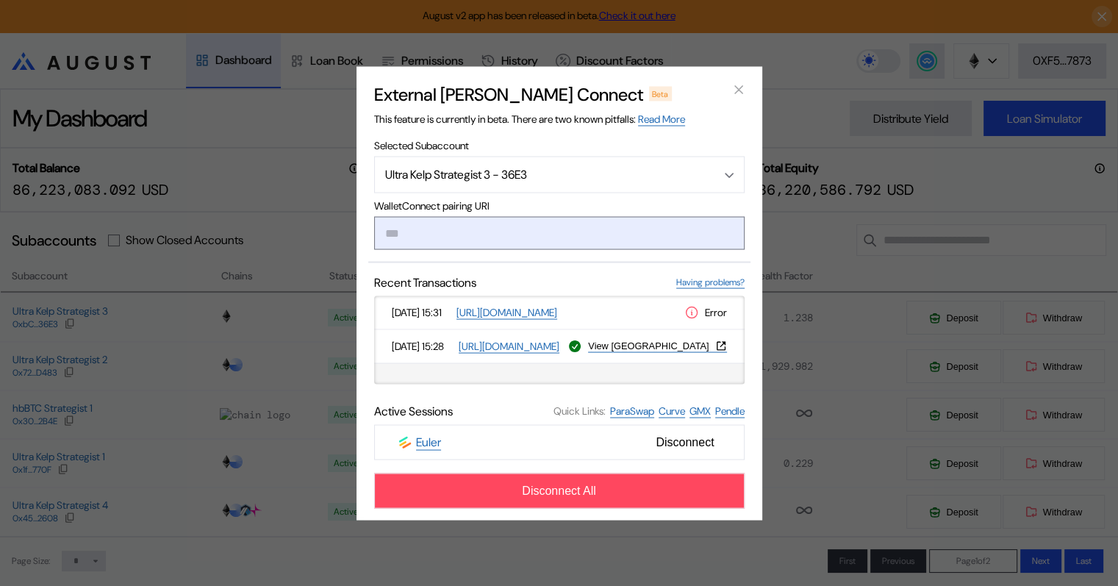
type input "**********"
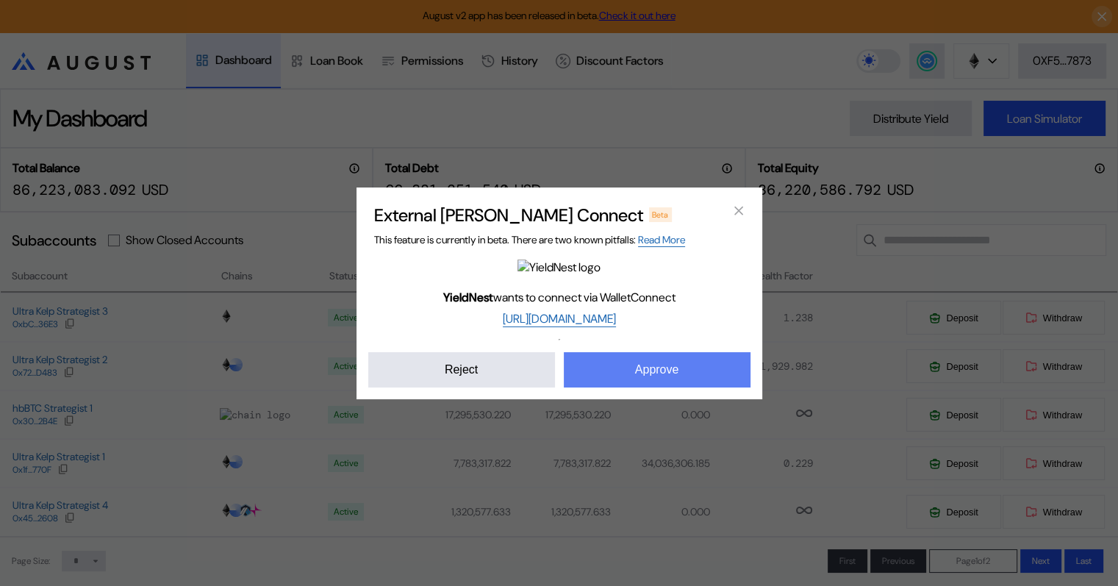
click at [669, 365] on button "Approve" at bounding box center [657, 369] width 187 height 35
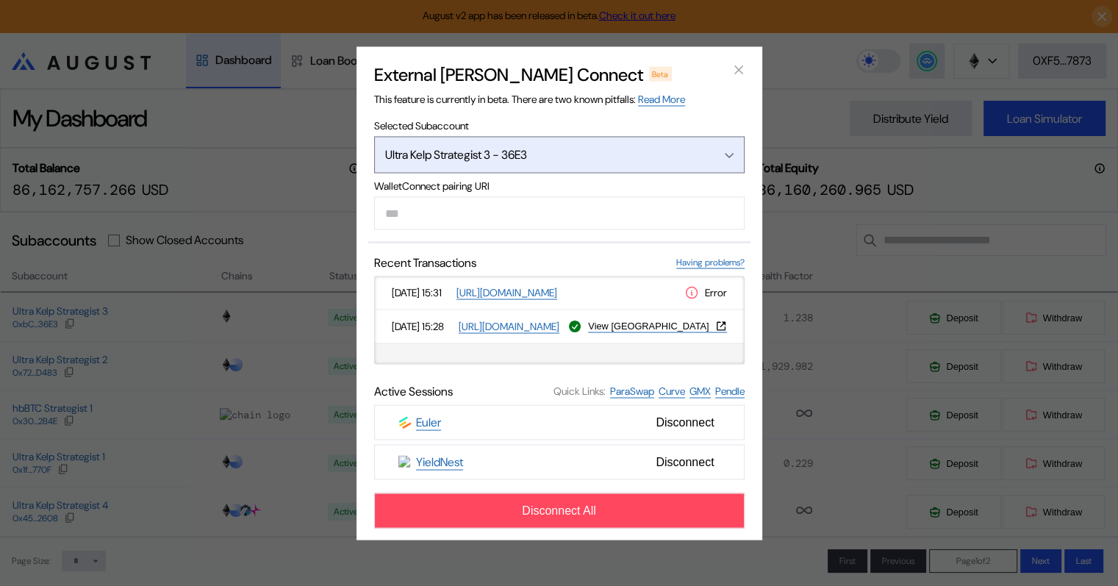
click at [729, 154] on icon "Open menu" at bounding box center [729, 155] width 9 height 6
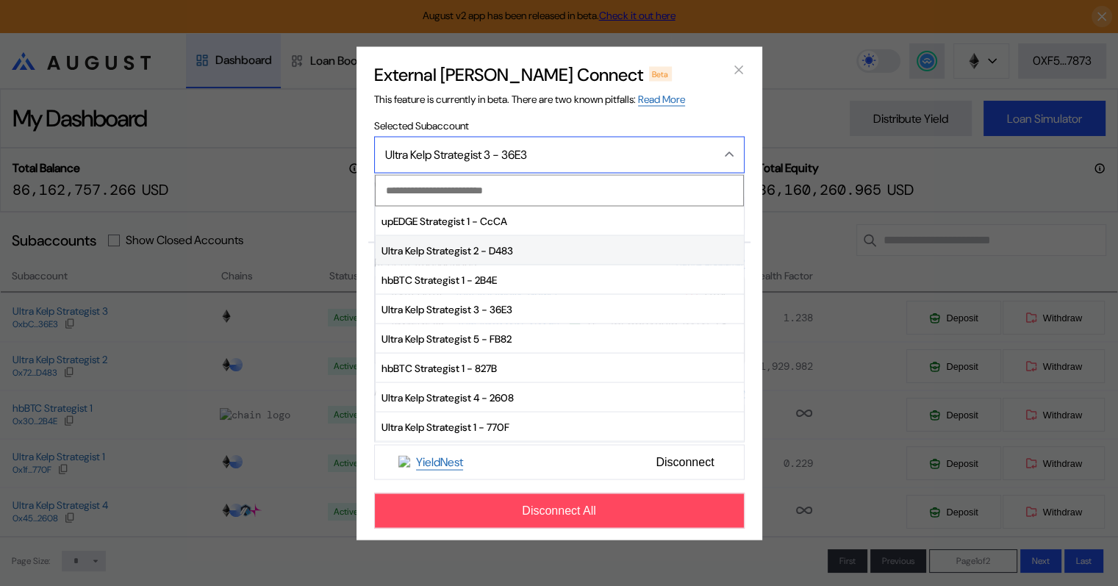
click at [456, 254] on span "Ultra Kelp Strategist 2 - D483" at bounding box center [560, 250] width 368 height 29
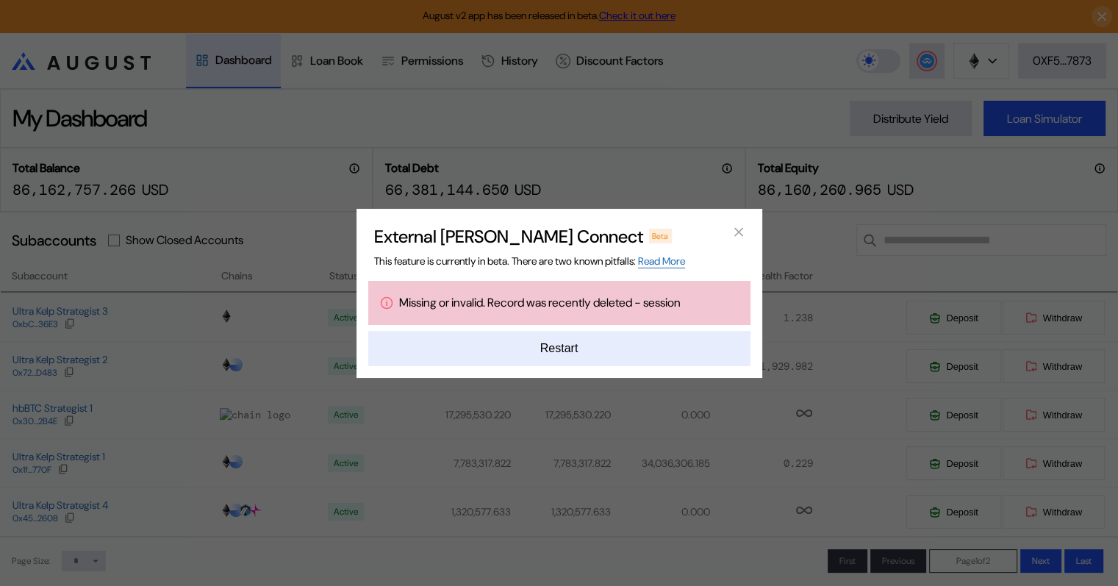
click at [562, 347] on button "Restart" at bounding box center [559, 348] width 382 height 35
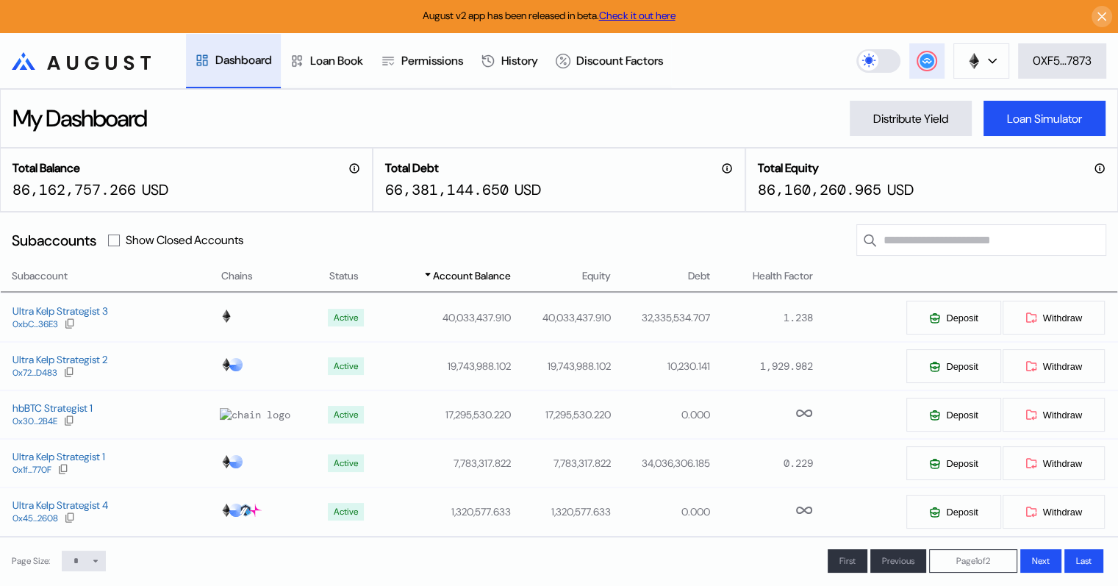
click at [926, 61] on circle at bounding box center [927, 61] width 15 height 15
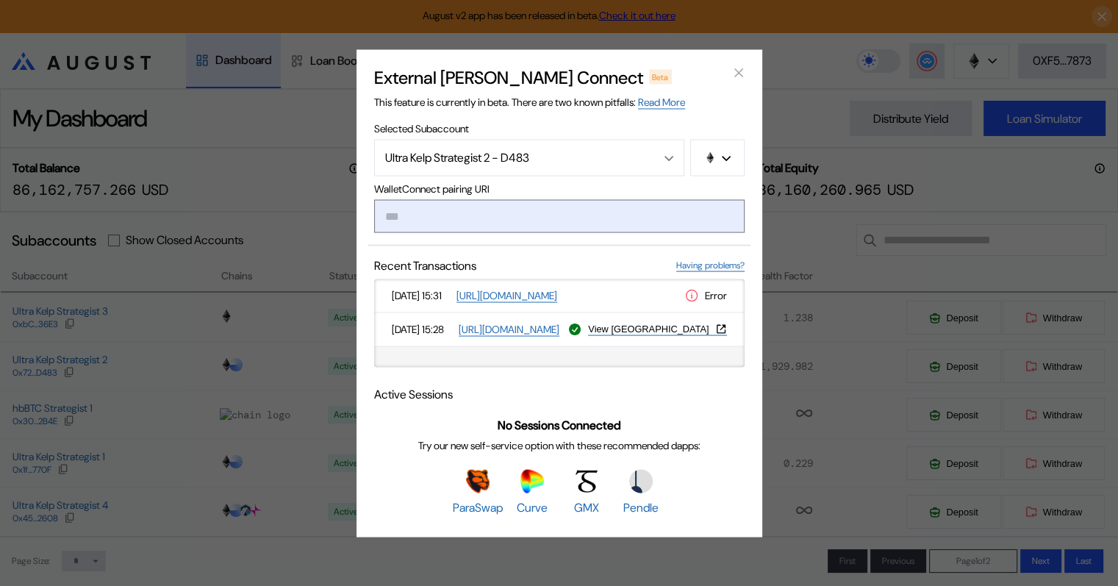
click at [436, 215] on input "modal" at bounding box center [559, 215] width 370 height 33
type input "**********"
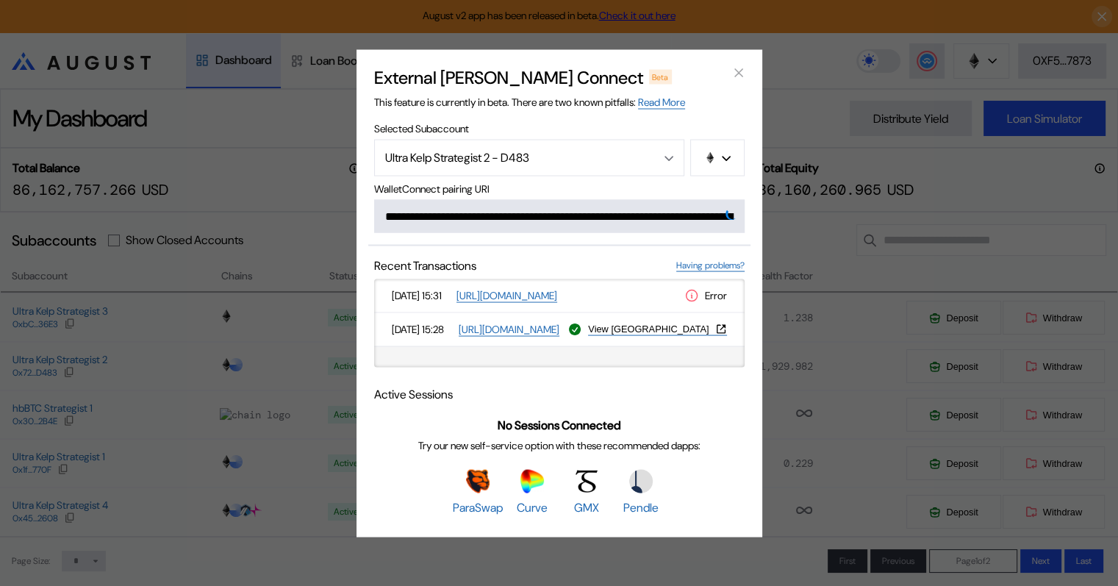
scroll to position [0, 886]
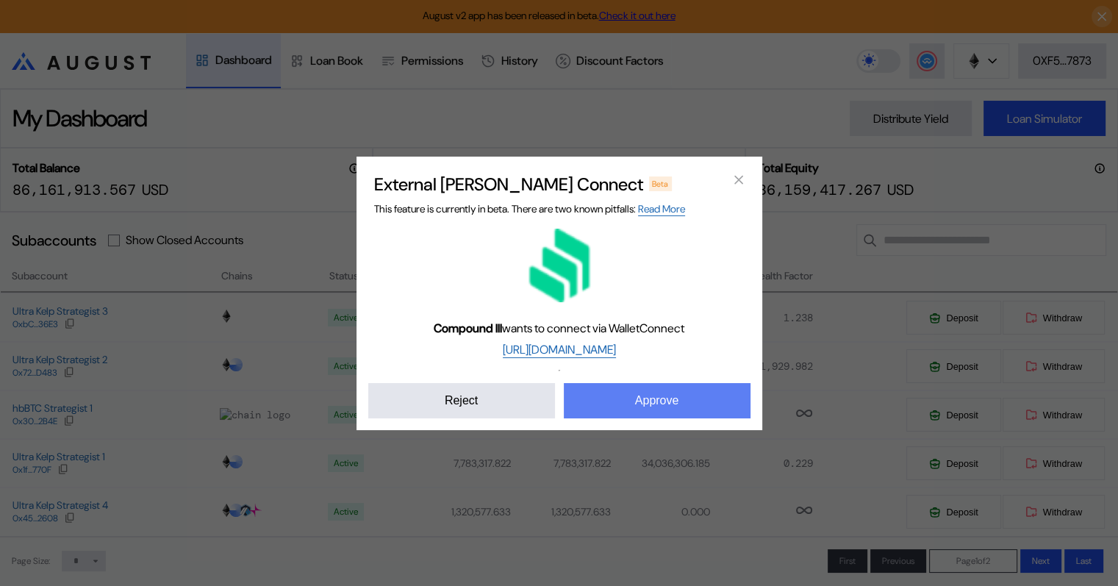
click at [666, 404] on button "Approve" at bounding box center [657, 400] width 187 height 35
